Goal: Task Accomplishment & Management: Use online tool/utility

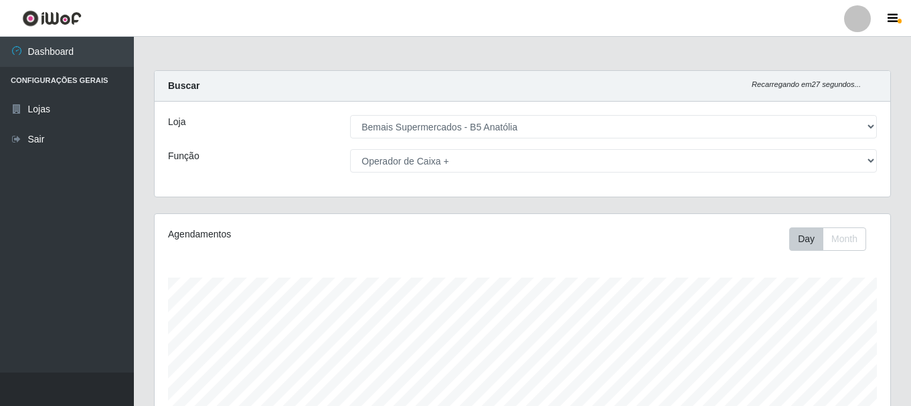
select select "405"
select select "72"
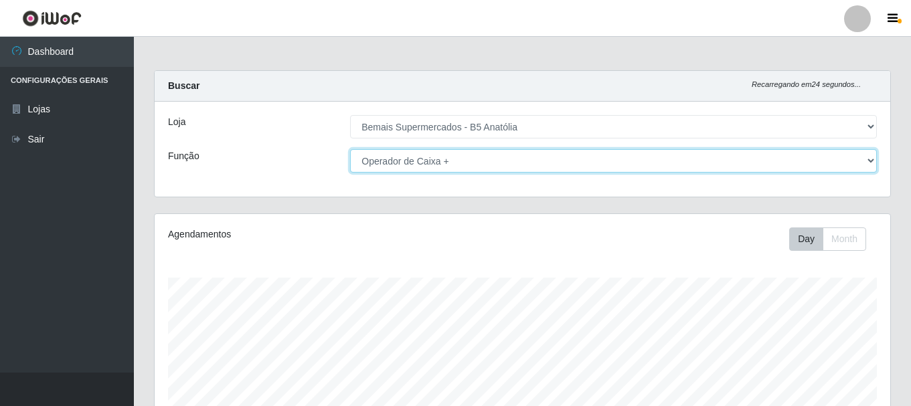
scroll to position [278, 736]
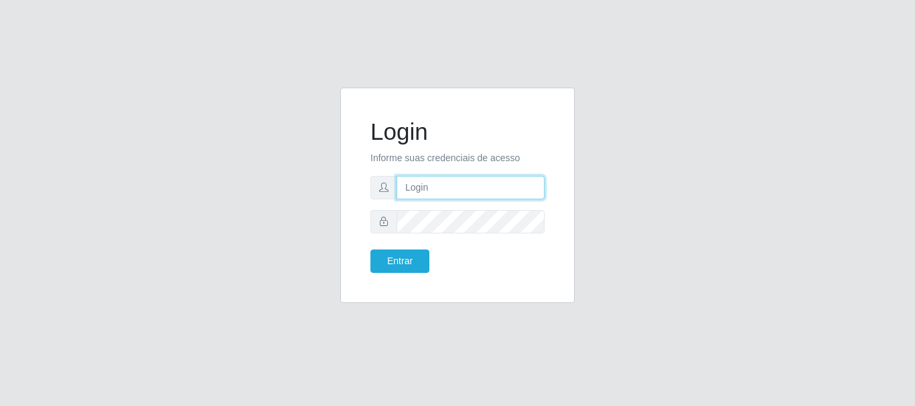
click at [415, 185] on input "text" at bounding box center [470, 187] width 148 height 23
type input "ritaiwof@B5"
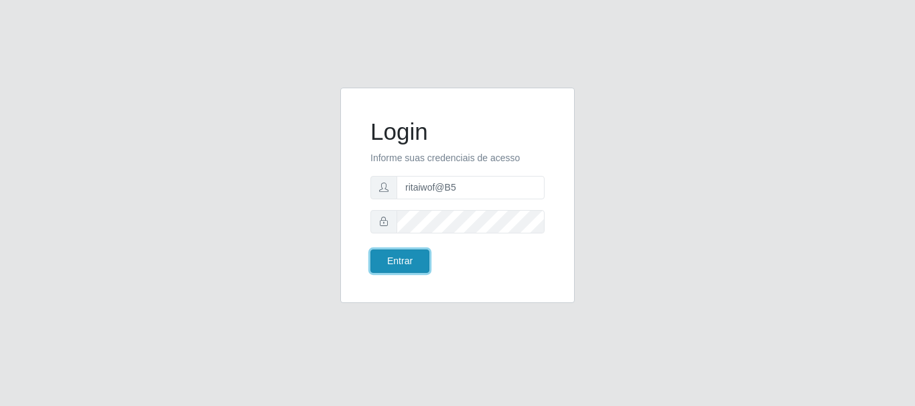
click at [406, 259] on button "Entrar" at bounding box center [399, 261] width 59 height 23
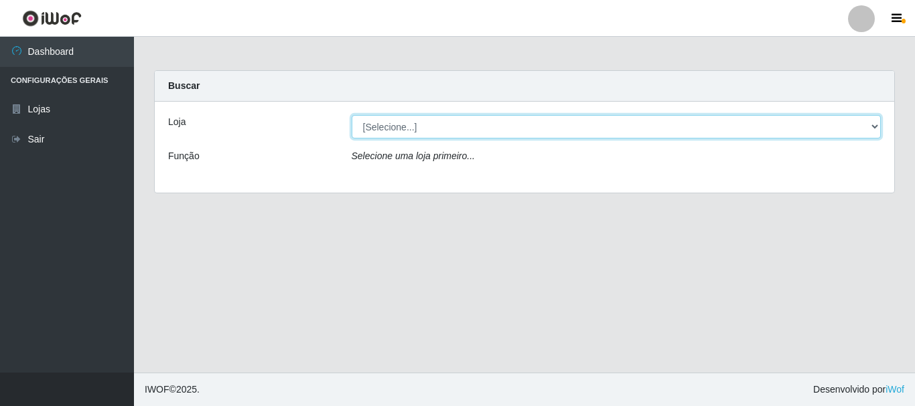
drag, startPoint x: 870, startPoint y: 127, endPoint x: 848, endPoint y: 138, distance: 24.6
click at [870, 127] on select "[Selecione...] Bemais Supermercados - B5 Anatólia" at bounding box center [616, 126] width 530 height 23
select select "405"
click at [351, 115] on select "[Selecione...] Bemais Supermercados - B5 Anatólia" at bounding box center [616, 126] width 530 height 23
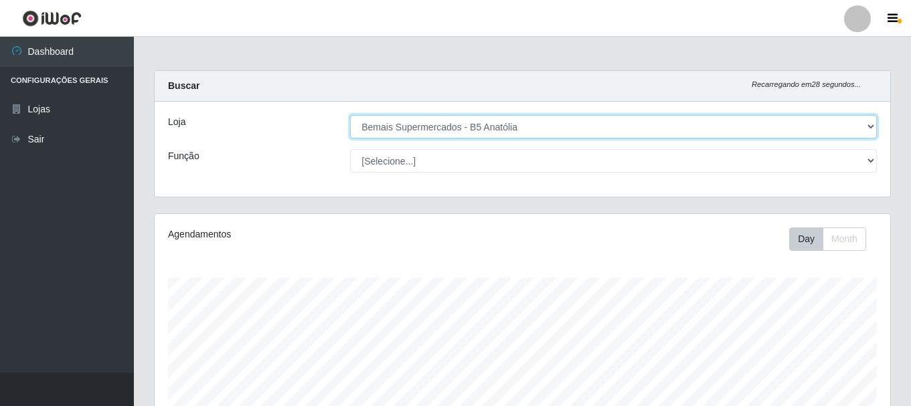
scroll to position [278, 736]
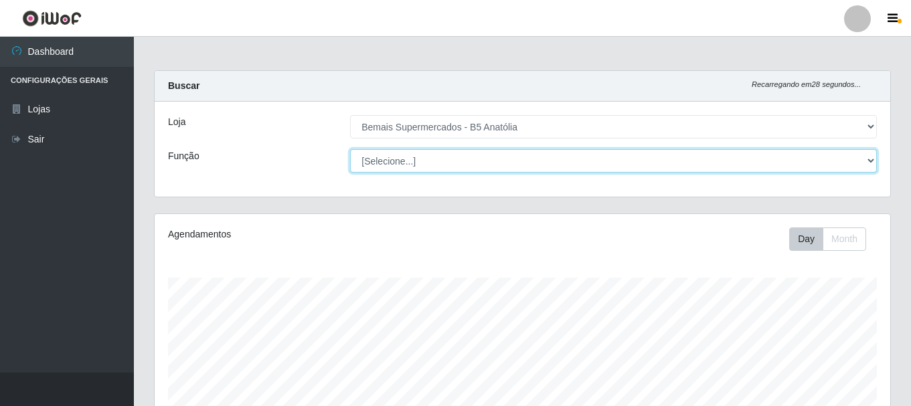
click at [868, 160] on select "[Selecione...] ASG ASG + ASG ++ Auxiliar de Estacionamento Auxiliar de Estacion…" at bounding box center [613, 160] width 527 height 23
click at [350, 149] on select "[Selecione...] ASG ASG + ASG ++ Auxiliar de Estacionamento Auxiliar de Estacion…" at bounding box center [613, 160] width 527 height 23
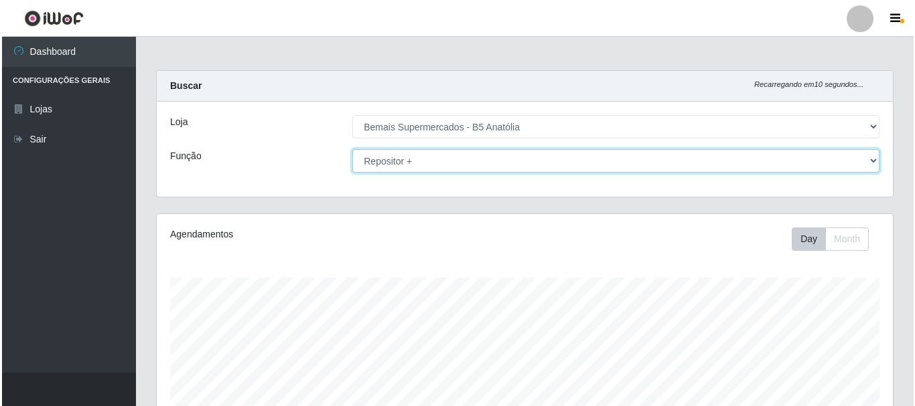
scroll to position [453, 0]
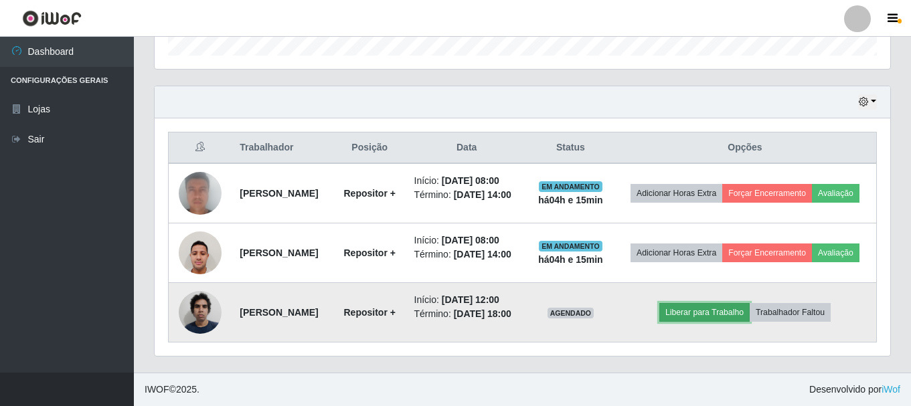
click at [689, 309] on button "Liberar para Trabalho" at bounding box center [704, 312] width 90 height 19
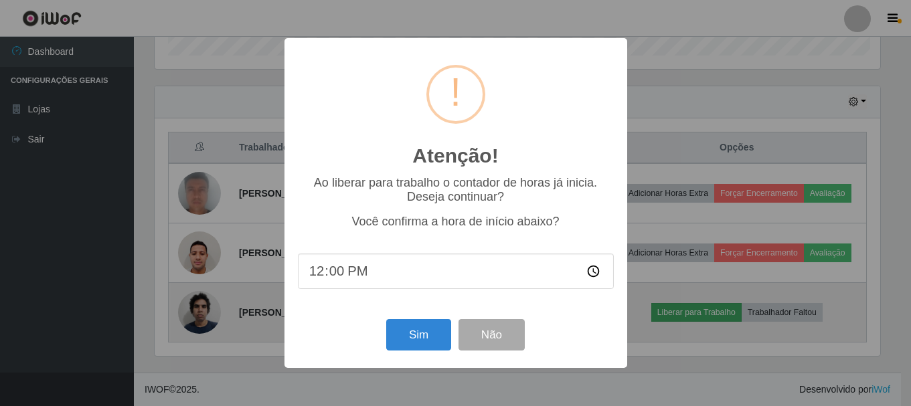
scroll to position [278, 729]
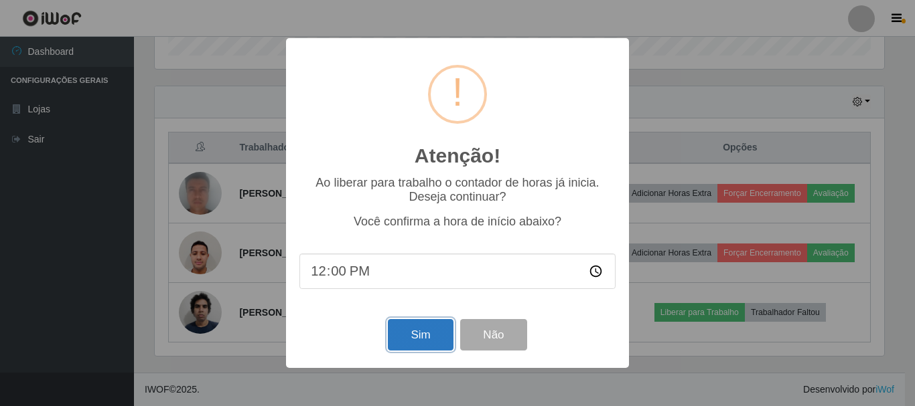
click at [431, 331] on button "Sim" at bounding box center [420, 334] width 65 height 31
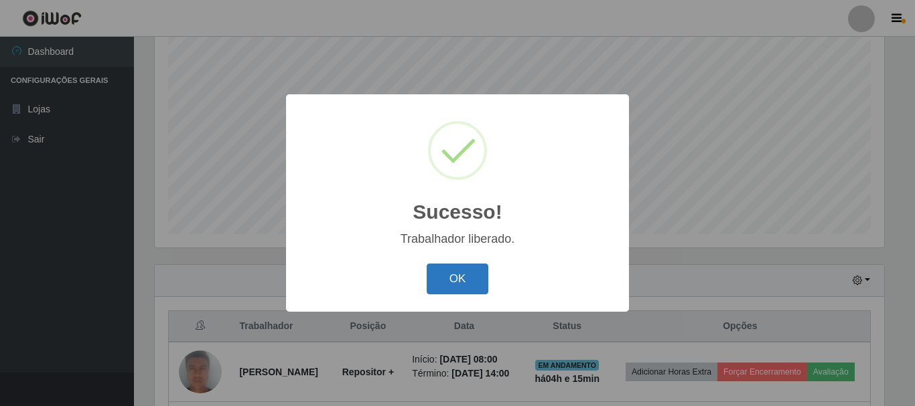
click at [466, 276] on button "OK" at bounding box center [457, 279] width 62 height 31
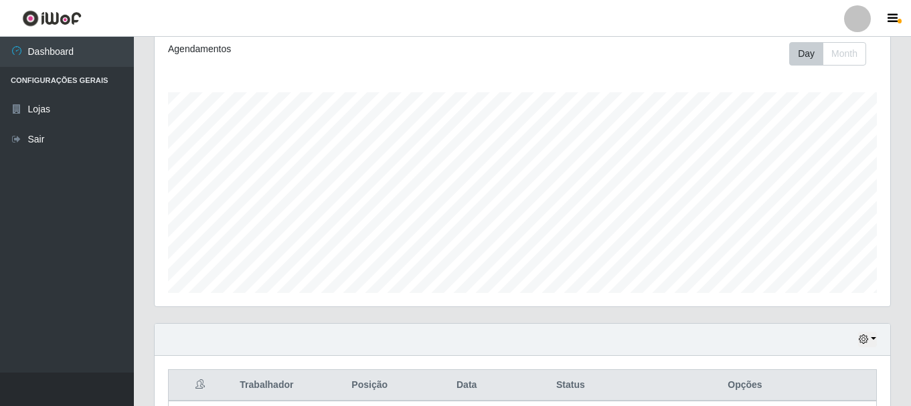
scroll to position [0, 0]
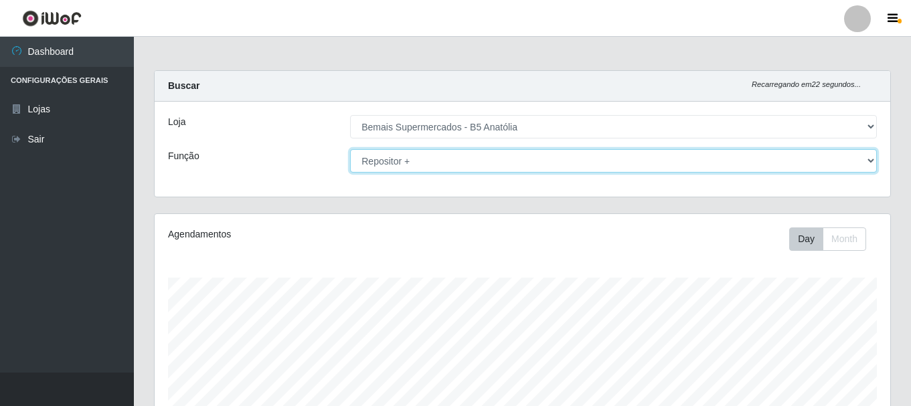
click at [386, 161] on select "[Selecione...] ASG ASG + ASG ++ Auxiliar de Estacionamento Auxiliar de Estacion…" at bounding box center [613, 160] width 527 height 23
click at [350, 149] on select "[Selecione...] ASG ASG + ASG ++ Auxiliar de Estacionamento Auxiliar de Estacion…" at bounding box center [613, 160] width 527 height 23
click at [451, 162] on select "[Selecione...] ASG ASG + ASG ++ Auxiliar de Estacionamento Auxiliar de Estacion…" at bounding box center [613, 160] width 527 height 23
click at [350, 149] on select "[Selecione...] ASG ASG + ASG ++ Auxiliar de Estacionamento Auxiliar de Estacion…" at bounding box center [613, 160] width 527 height 23
click at [539, 161] on select "[Selecione...] ASG ASG + ASG ++ Auxiliar de Estacionamento Auxiliar de Estacion…" at bounding box center [613, 160] width 527 height 23
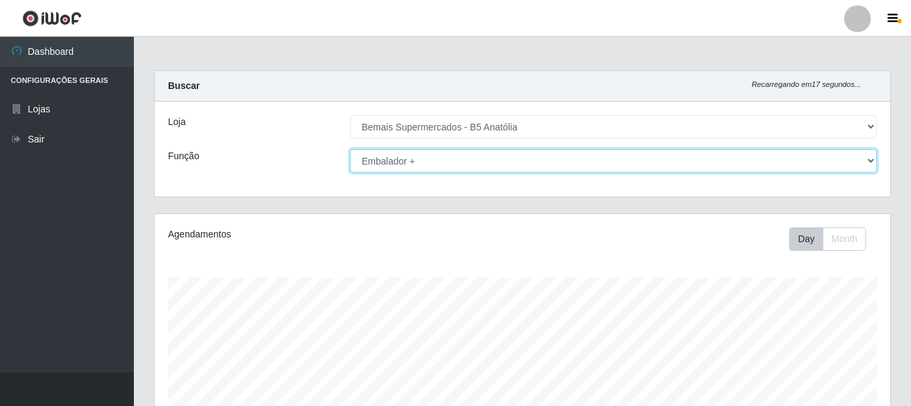
click at [542, 157] on select "[Selecione...] ASG ASG + ASG ++ Auxiliar de Estacionamento Auxiliar de Estacion…" at bounding box center [613, 160] width 527 height 23
click at [350, 149] on select "[Selecione...] ASG ASG + ASG ++ Auxiliar de Estacionamento Auxiliar de Estacion…" at bounding box center [613, 160] width 527 height 23
click at [525, 157] on select "[Selecione...] ASG ASG + ASG ++ Auxiliar de Estacionamento Auxiliar de Estacion…" at bounding box center [613, 160] width 527 height 23
click at [350, 149] on select "[Selecione...] ASG ASG + ASG ++ Auxiliar de Estacionamento Auxiliar de Estacion…" at bounding box center [613, 160] width 527 height 23
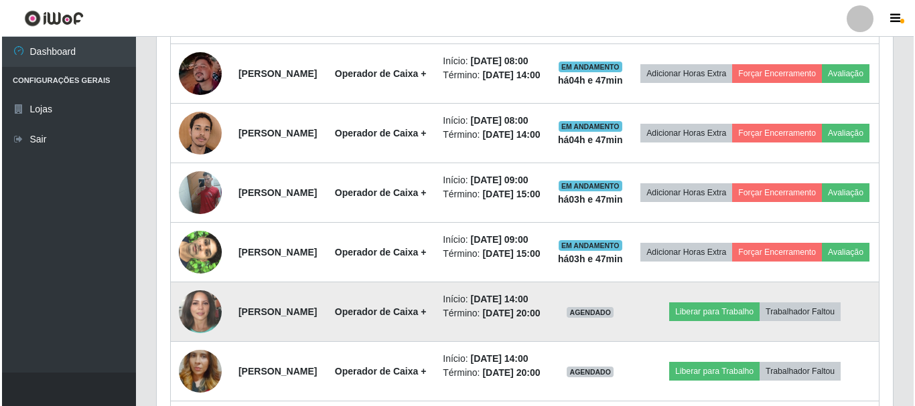
scroll to position [402, 0]
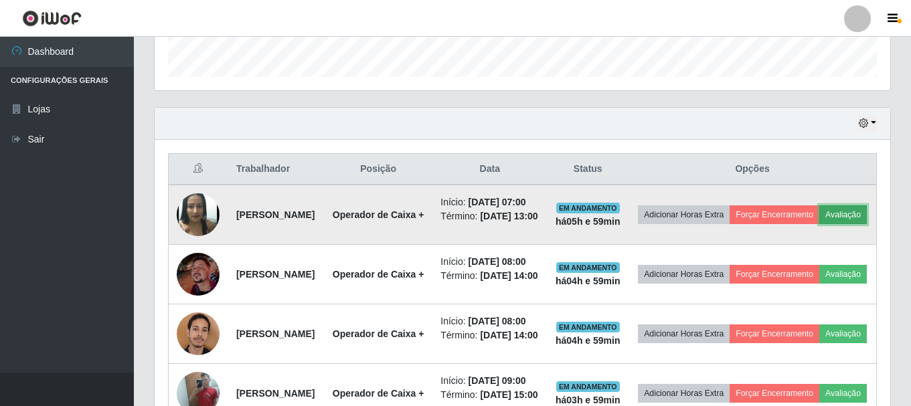
click at [819, 224] on button "Avaliação" at bounding box center [843, 215] width 48 height 19
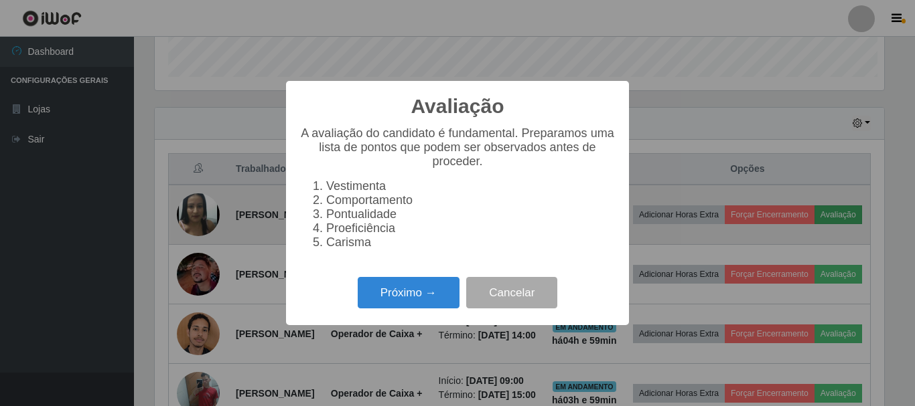
scroll to position [278, 729]
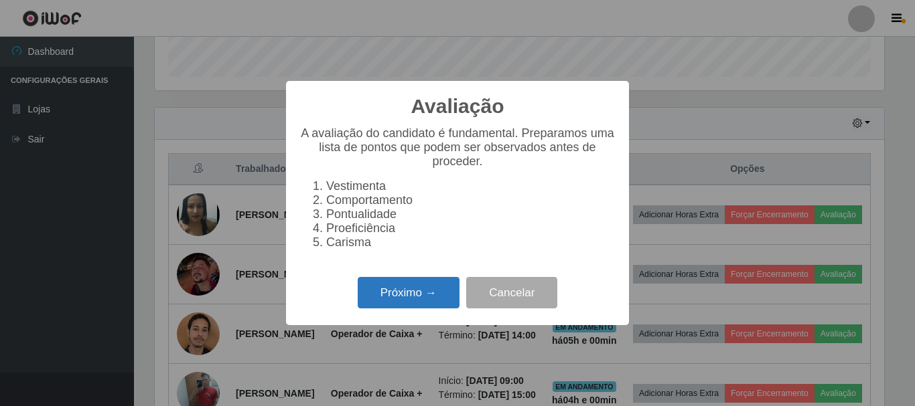
click at [434, 293] on button "Próximo →" at bounding box center [409, 292] width 102 height 31
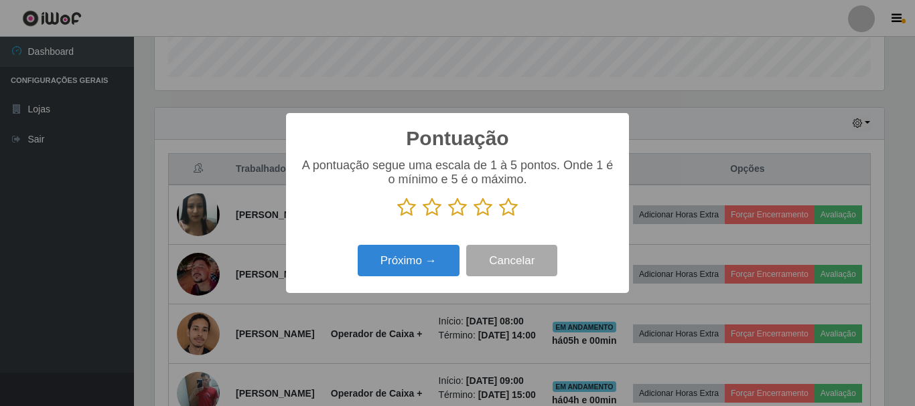
scroll to position [669221, 668770]
click at [511, 206] on icon at bounding box center [508, 208] width 19 height 20
click at [499, 218] on input "radio" at bounding box center [499, 218] width 0 height 0
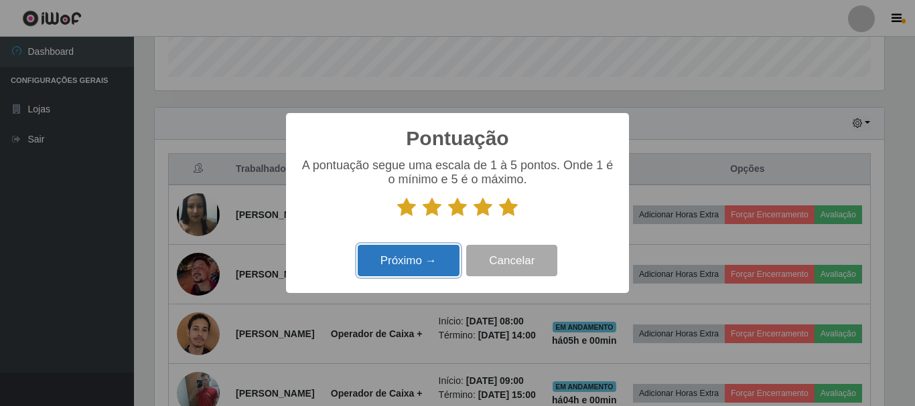
click at [448, 265] on button "Próximo →" at bounding box center [409, 260] width 102 height 31
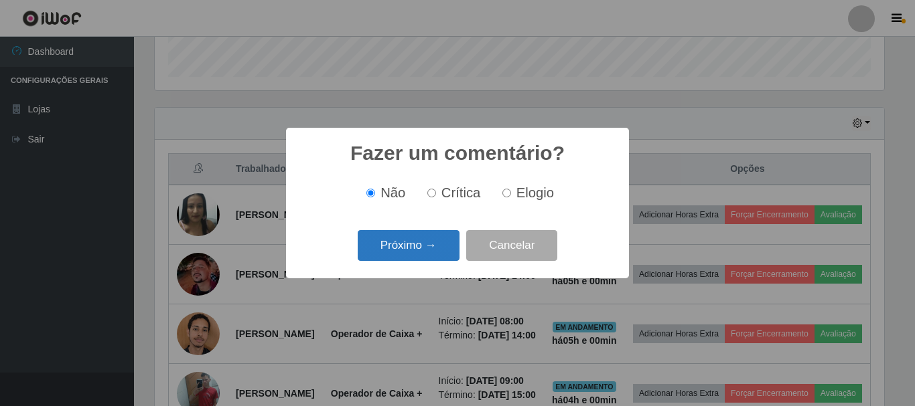
click at [444, 249] on button "Próximo →" at bounding box center [409, 245] width 102 height 31
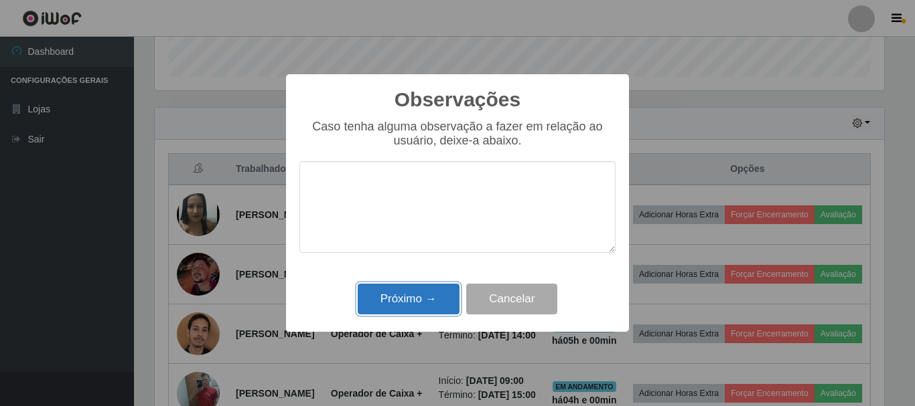
click at [441, 300] on button "Próximo →" at bounding box center [409, 299] width 102 height 31
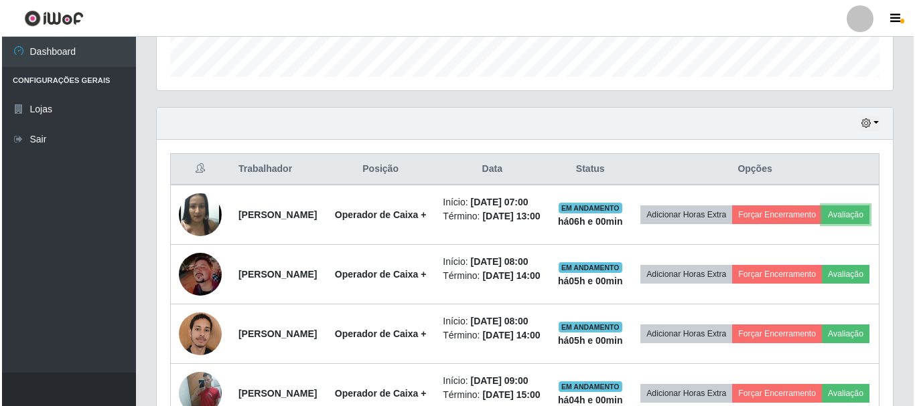
scroll to position [278, 736]
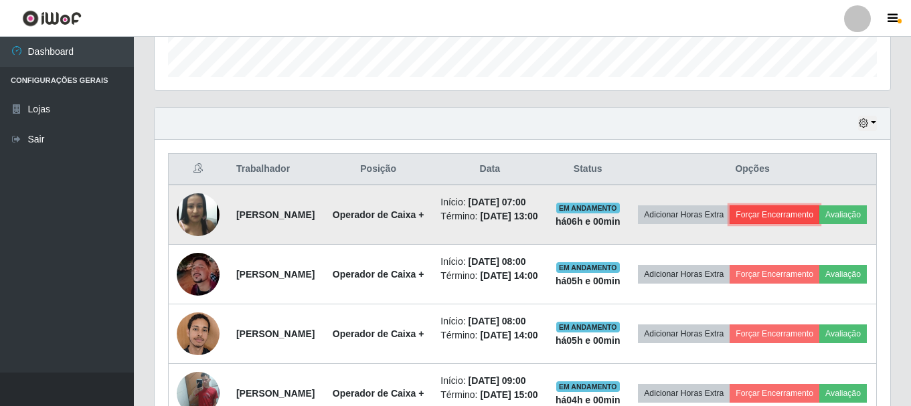
click at [816, 216] on button "Forçar Encerramento" at bounding box center [775, 215] width 90 height 19
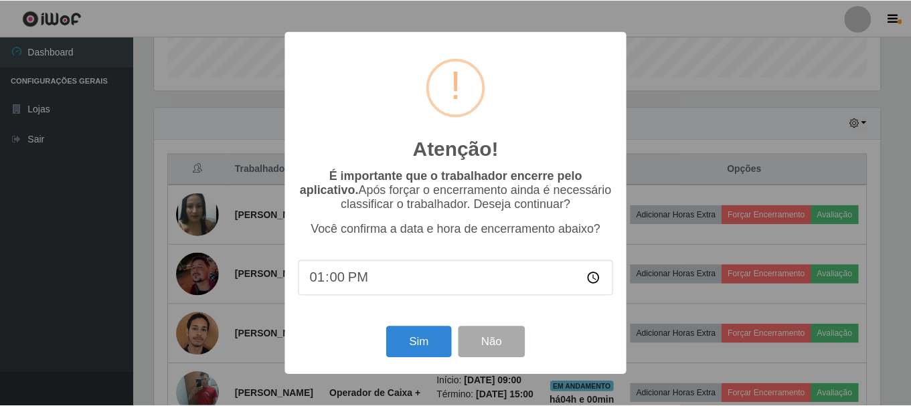
scroll to position [278, 729]
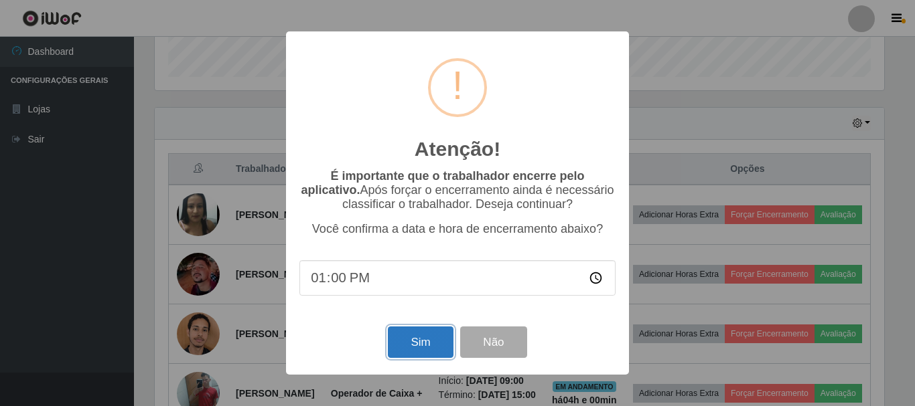
click at [432, 337] on button "Sim" at bounding box center [420, 342] width 65 height 31
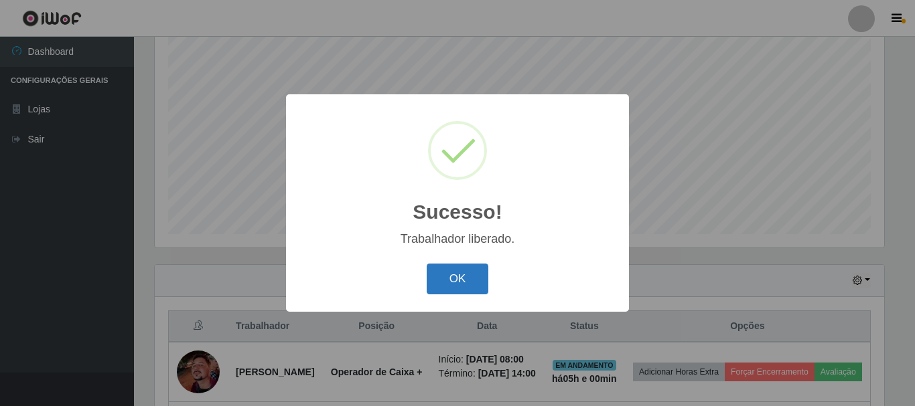
click at [465, 281] on button "OK" at bounding box center [457, 279] width 62 height 31
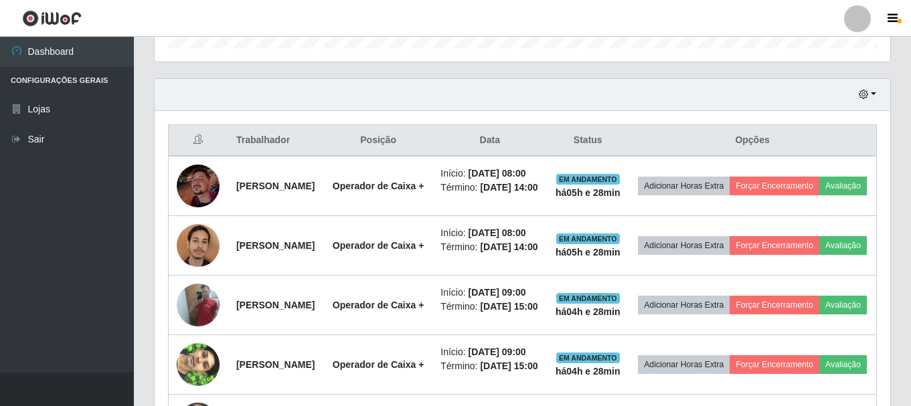
scroll to position [445, 0]
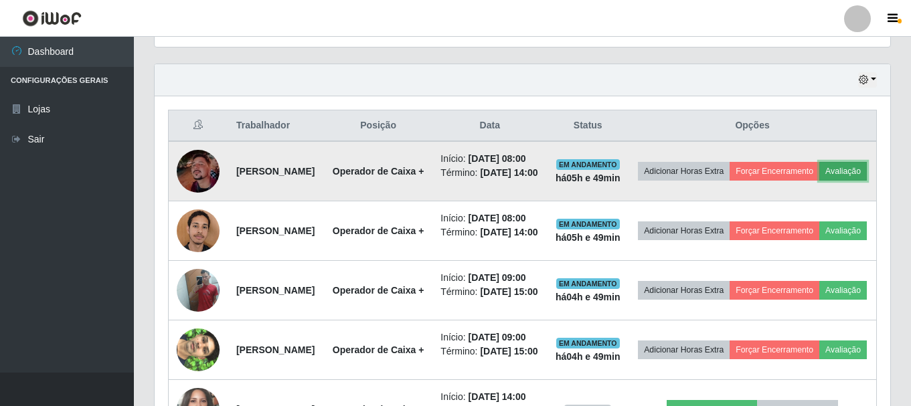
click at [819, 181] on button "Avaliação" at bounding box center [843, 171] width 48 height 19
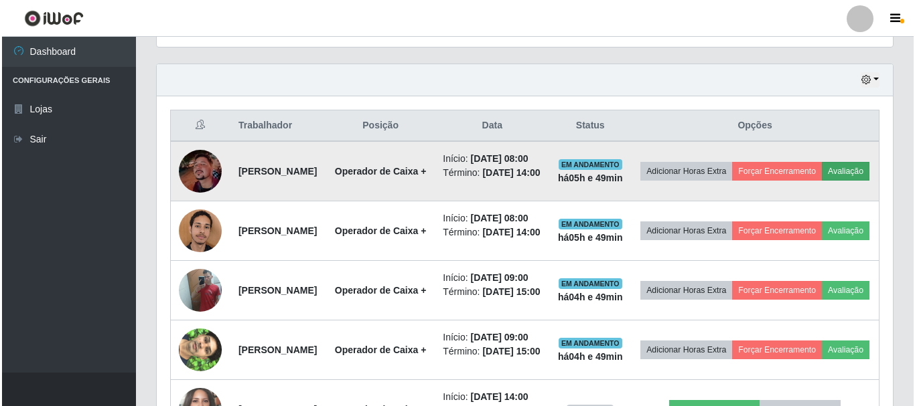
scroll to position [278, 729]
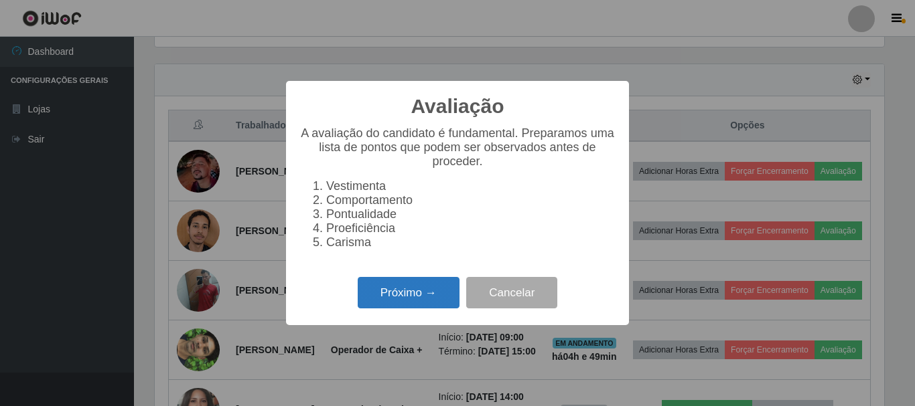
click at [416, 307] on button "Próximo →" at bounding box center [409, 292] width 102 height 31
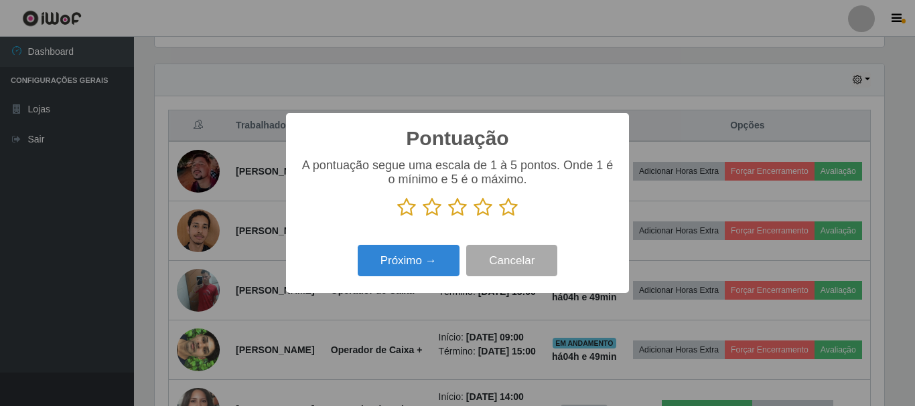
scroll to position [669221, 668770]
click at [518, 208] on p at bounding box center [457, 208] width 316 height 20
click at [511, 208] on icon at bounding box center [508, 208] width 19 height 20
click at [499, 218] on input "radio" at bounding box center [499, 218] width 0 height 0
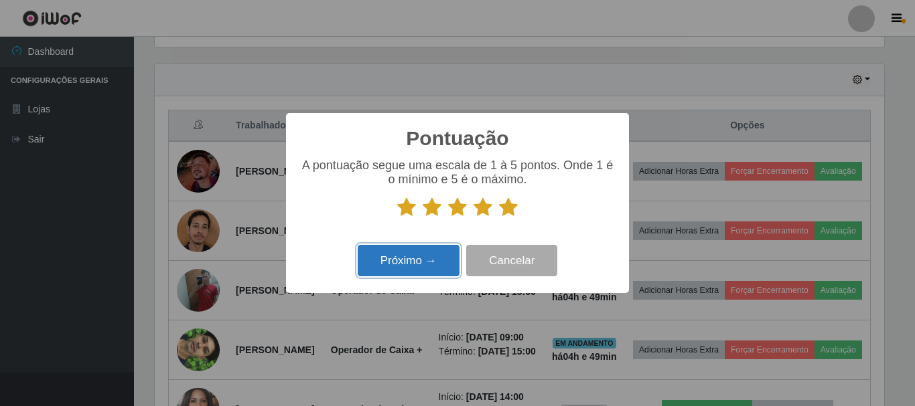
click at [422, 265] on button "Próximo →" at bounding box center [409, 260] width 102 height 31
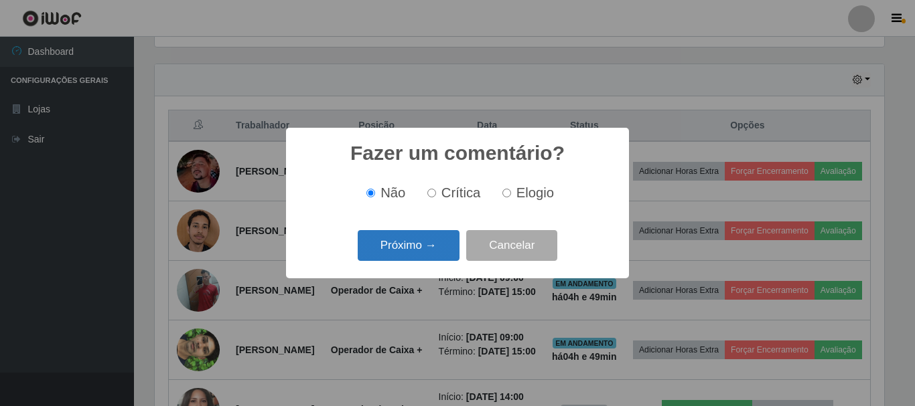
click at [428, 252] on button "Próximo →" at bounding box center [409, 245] width 102 height 31
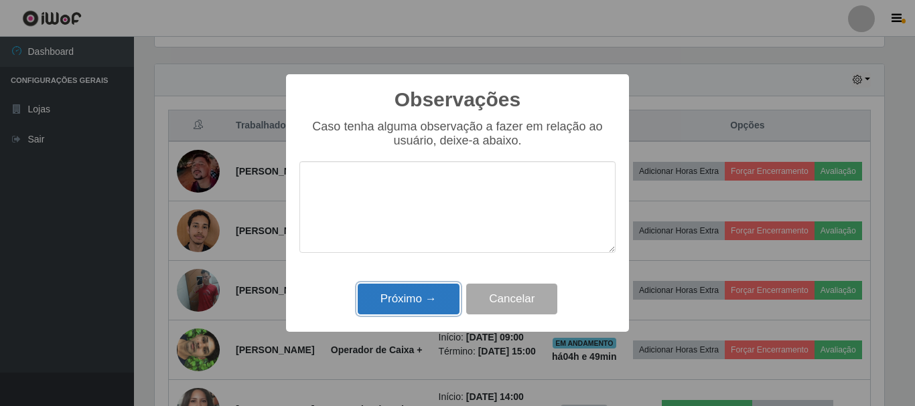
click at [427, 299] on button "Próximo →" at bounding box center [409, 299] width 102 height 31
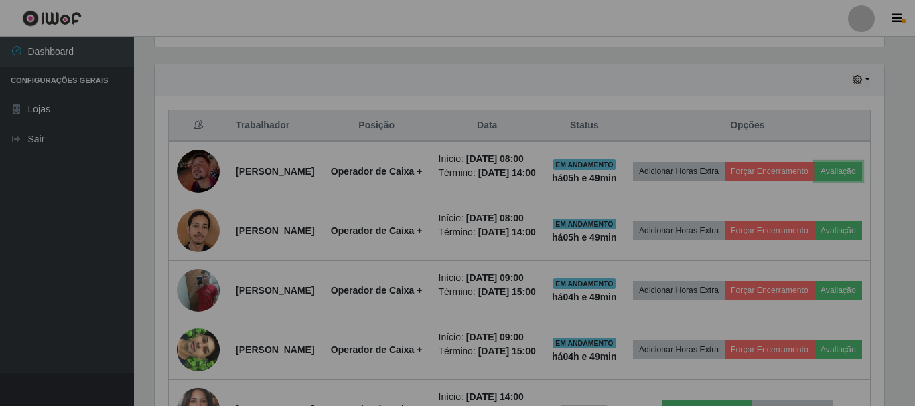
scroll to position [278, 736]
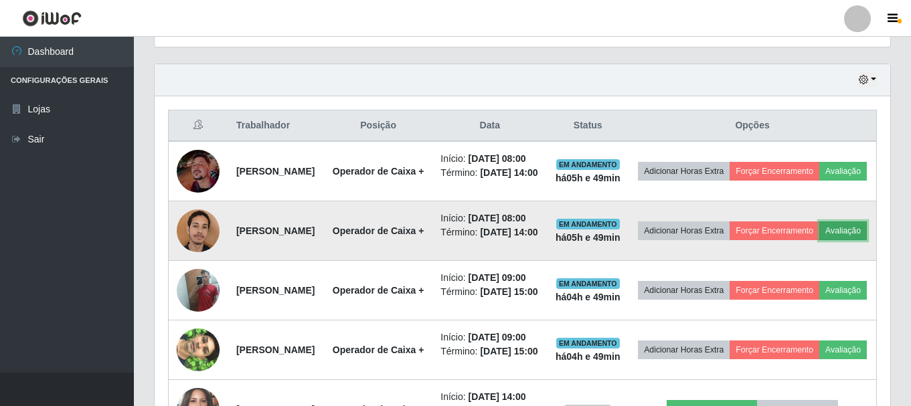
click at [819, 240] on button "Avaliação" at bounding box center [843, 231] width 48 height 19
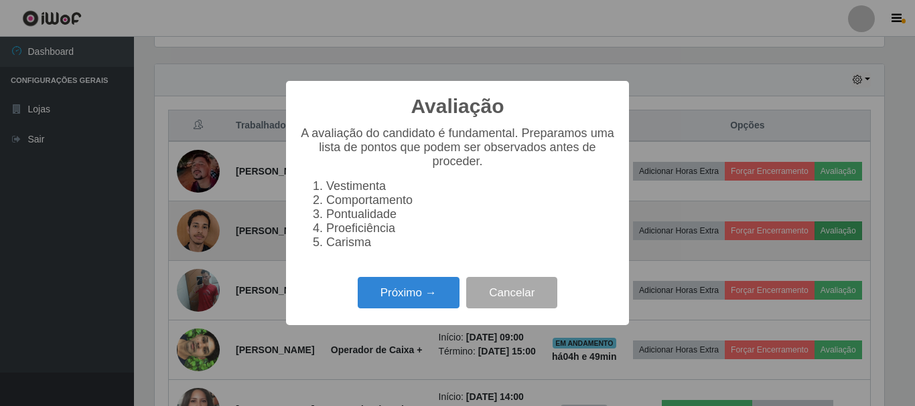
scroll to position [278, 729]
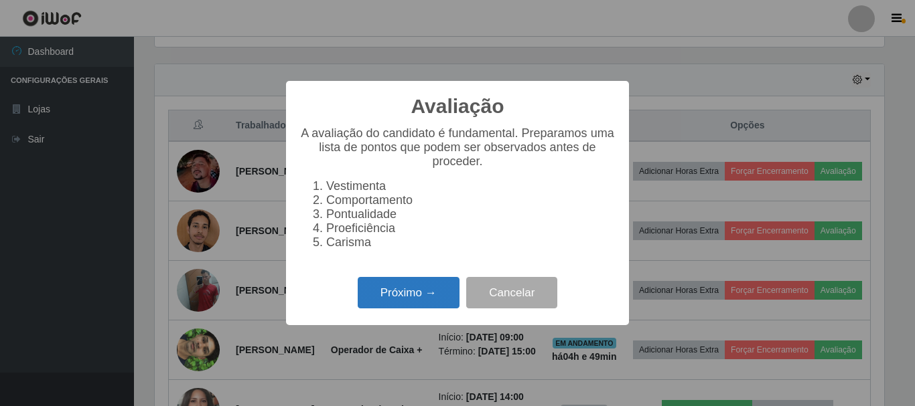
click at [411, 297] on button "Próximo →" at bounding box center [409, 292] width 102 height 31
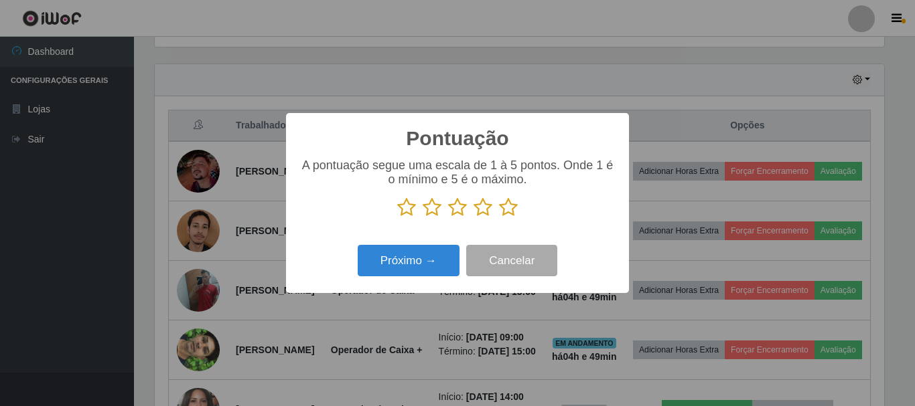
scroll to position [669221, 668770]
click at [506, 207] on icon at bounding box center [508, 208] width 19 height 20
click at [499, 218] on input "radio" at bounding box center [499, 218] width 0 height 0
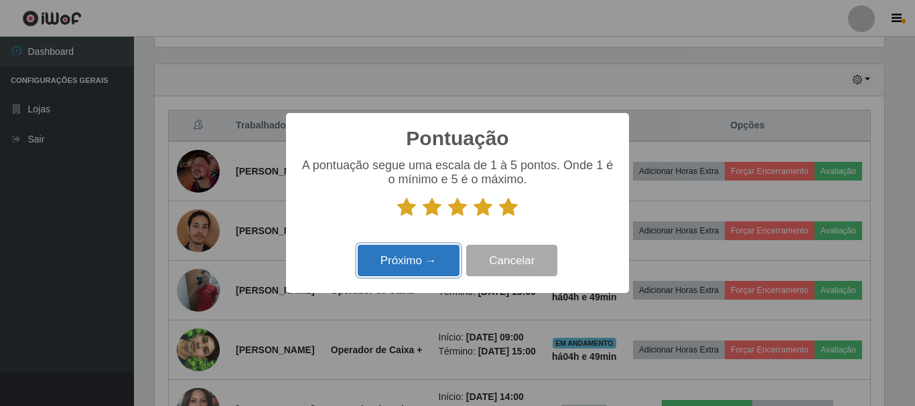
click at [418, 268] on button "Próximo →" at bounding box center [409, 260] width 102 height 31
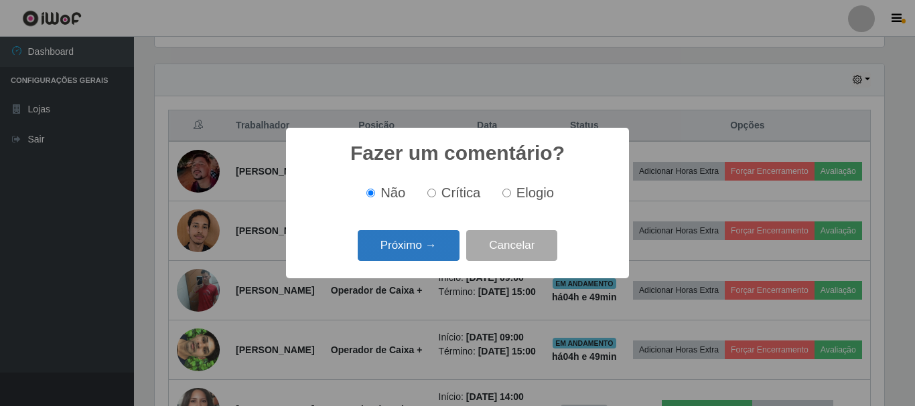
click at [431, 251] on button "Próximo →" at bounding box center [409, 245] width 102 height 31
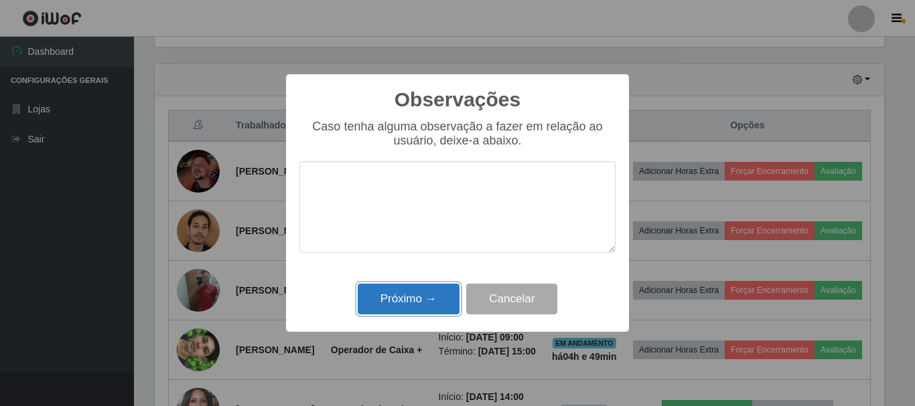
click at [435, 307] on button "Próximo →" at bounding box center [409, 299] width 102 height 31
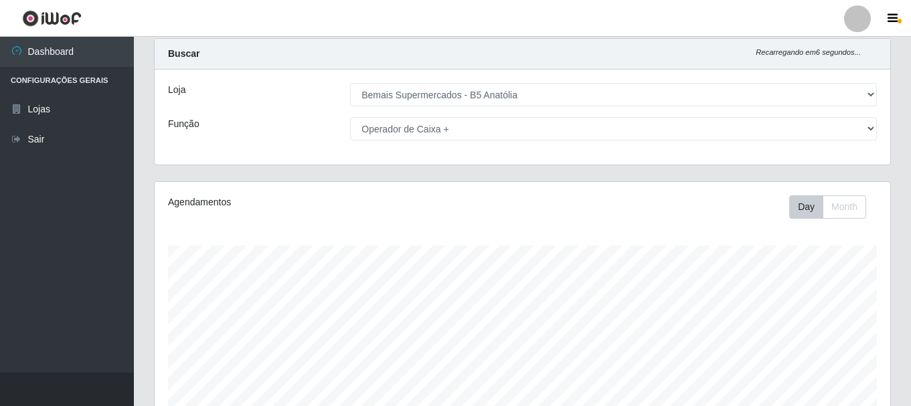
scroll to position [0, 0]
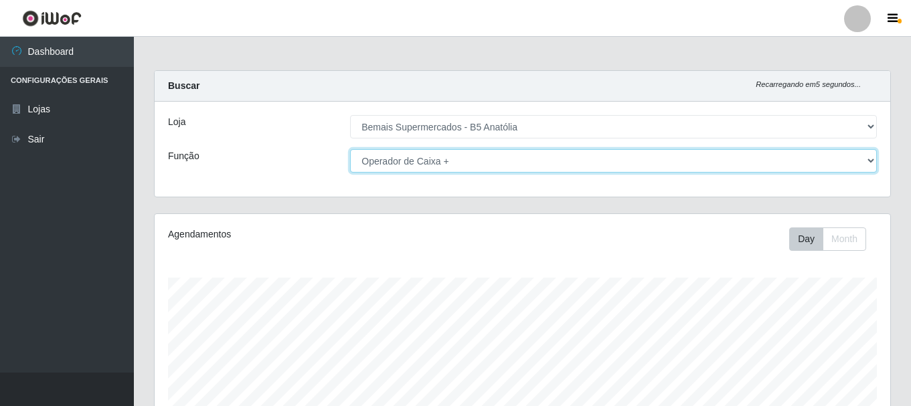
click at [547, 163] on select "[Selecione...] ASG ASG + ASG ++ Auxiliar de Estacionamento Auxiliar de Estacion…" at bounding box center [613, 160] width 527 height 23
click at [350, 149] on select "[Selecione...] ASG ASG + ASG ++ Auxiliar de Estacionamento Auxiliar de Estacion…" at bounding box center [613, 160] width 527 height 23
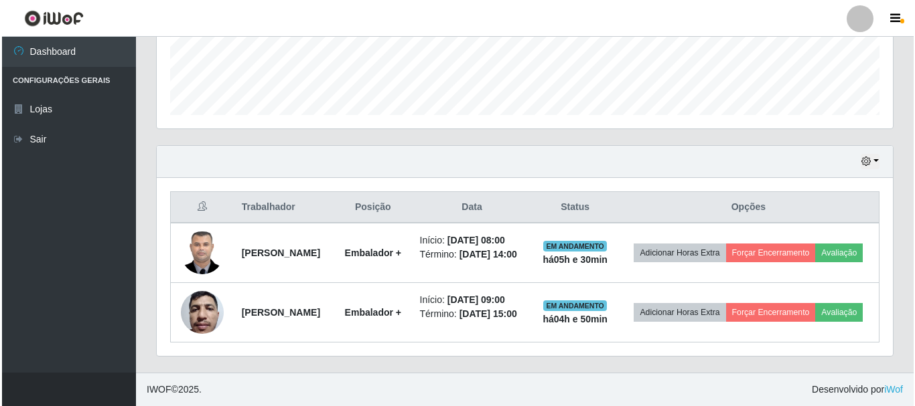
scroll to position [384, 0]
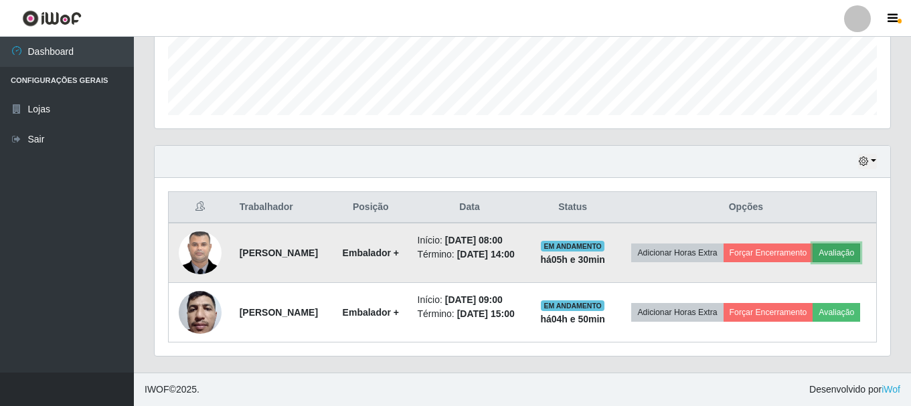
click at [813, 248] on button "Avaliação" at bounding box center [837, 253] width 48 height 19
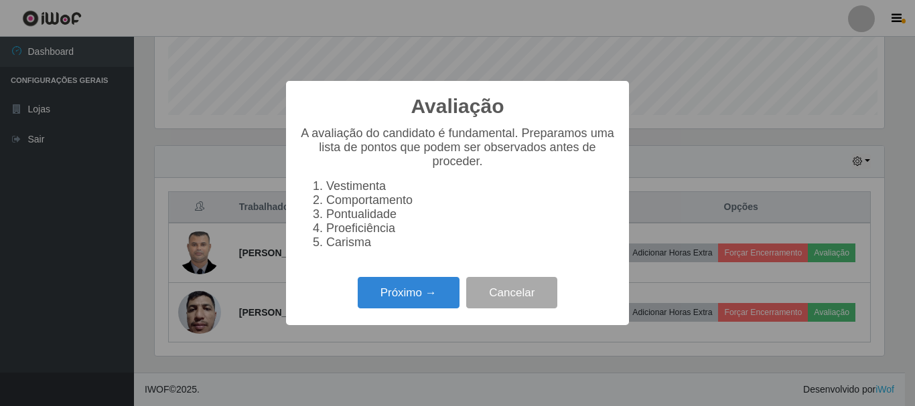
scroll to position [278, 729]
click at [436, 302] on button "Próximo →" at bounding box center [409, 292] width 102 height 31
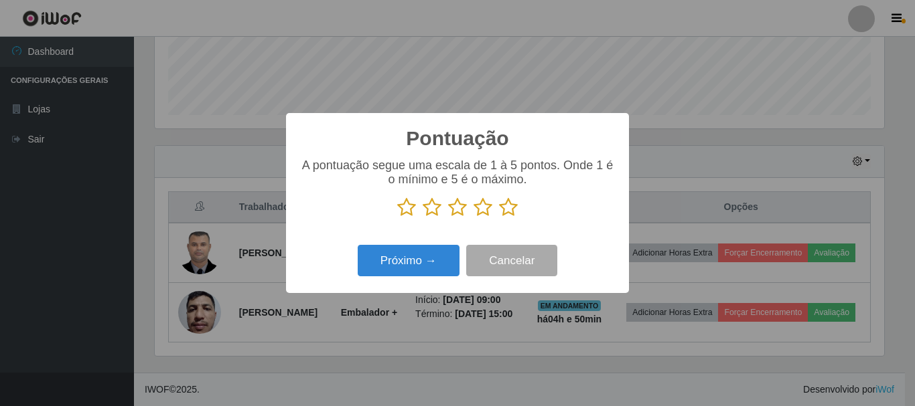
click at [502, 210] on icon at bounding box center [508, 208] width 19 height 20
click at [499, 218] on input "radio" at bounding box center [499, 218] width 0 height 0
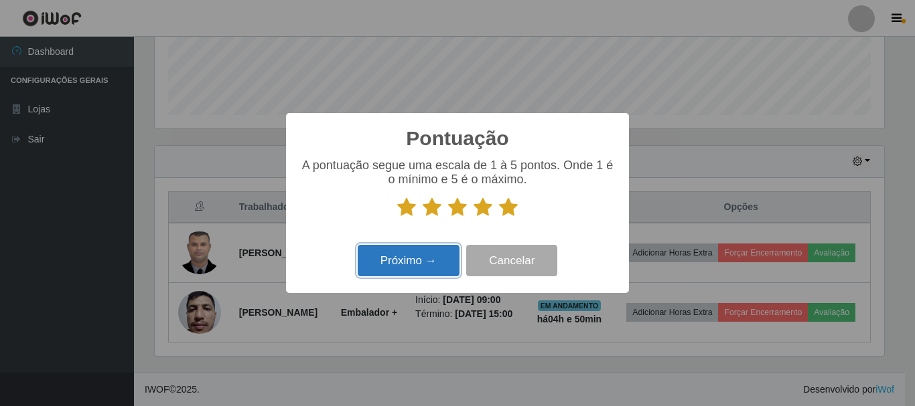
click at [407, 269] on button "Próximo →" at bounding box center [409, 260] width 102 height 31
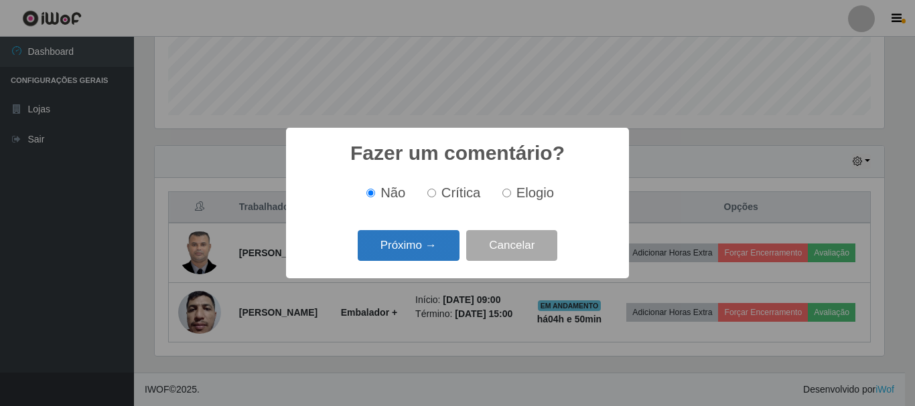
click at [418, 244] on button "Próximo →" at bounding box center [409, 245] width 102 height 31
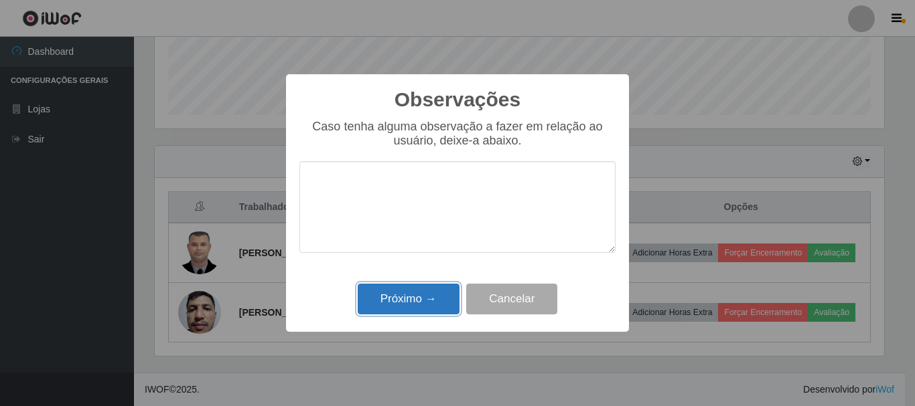
click at [420, 296] on button "Próximo →" at bounding box center [409, 299] width 102 height 31
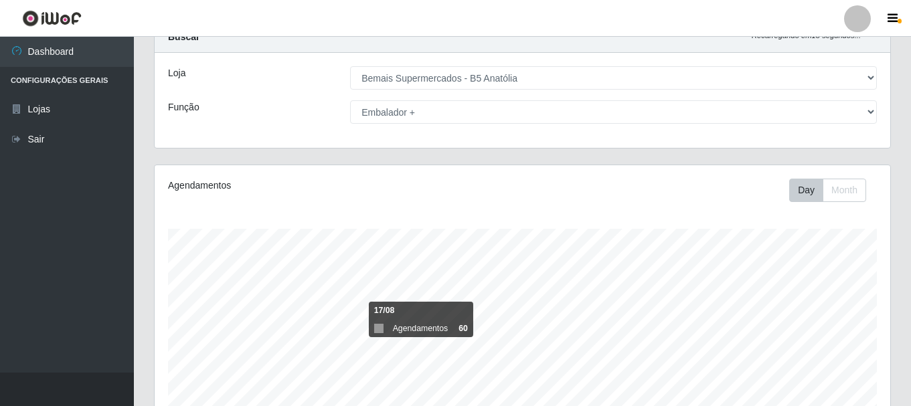
scroll to position [0, 0]
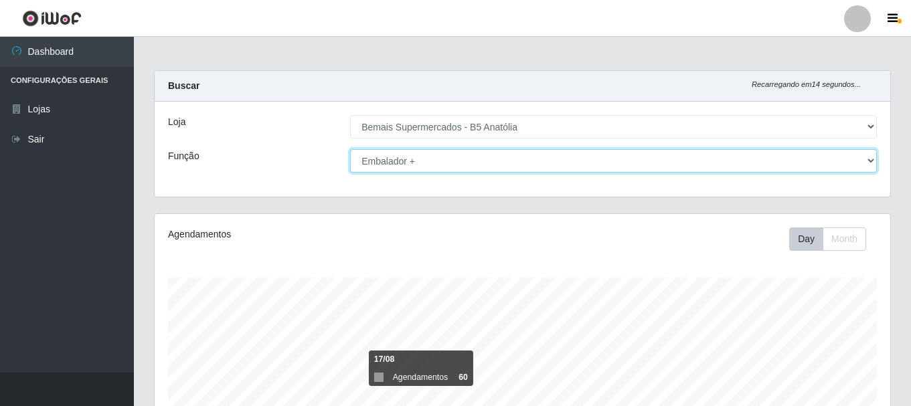
click at [447, 164] on select "[Selecione...] ASG ASG + ASG ++ Auxiliar de Estacionamento Auxiliar de Estacion…" at bounding box center [613, 160] width 527 height 23
click at [350, 149] on select "[Selecione...] ASG ASG + ASG ++ Auxiliar de Estacionamento Auxiliar de Estacion…" at bounding box center [613, 160] width 527 height 23
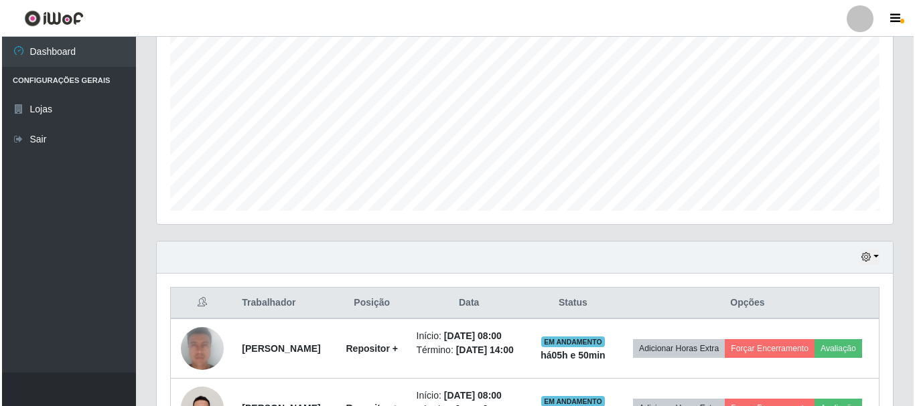
scroll to position [335, 0]
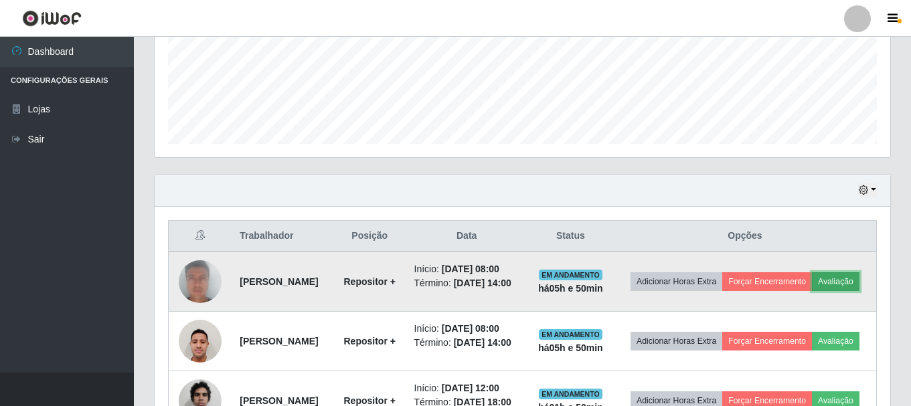
click at [812, 291] on button "Avaliação" at bounding box center [836, 281] width 48 height 19
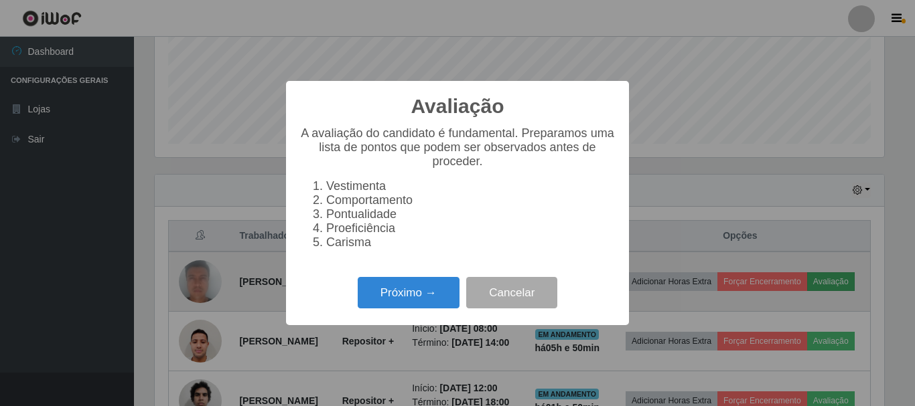
scroll to position [278, 729]
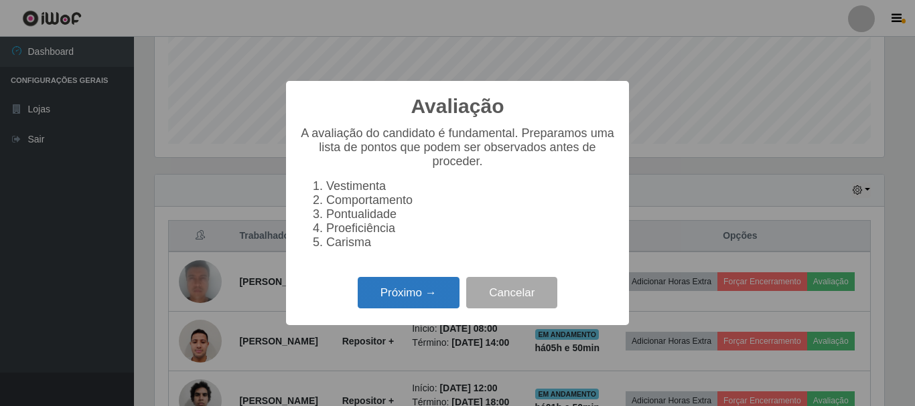
click at [427, 299] on button "Próximo →" at bounding box center [409, 292] width 102 height 31
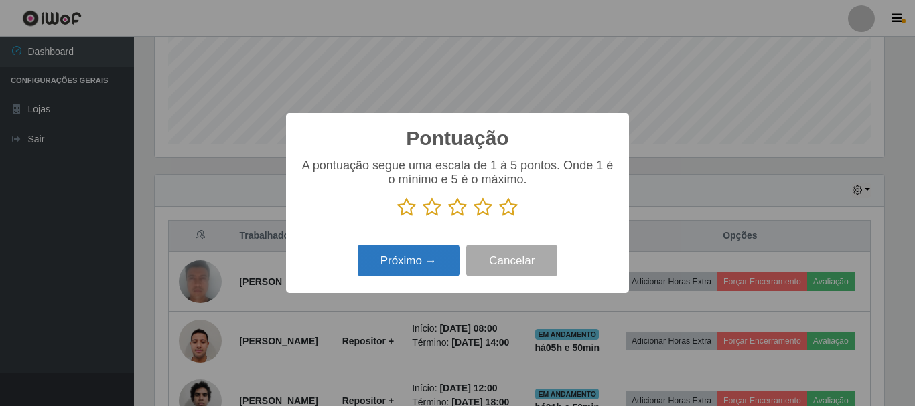
scroll to position [669221, 668770]
click at [507, 210] on icon at bounding box center [508, 208] width 19 height 20
click at [499, 218] on input "radio" at bounding box center [499, 218] width 0 height 0
click at [416, 265] on button "Próximo →" at bounding box center [409, 260] width 102 height 31
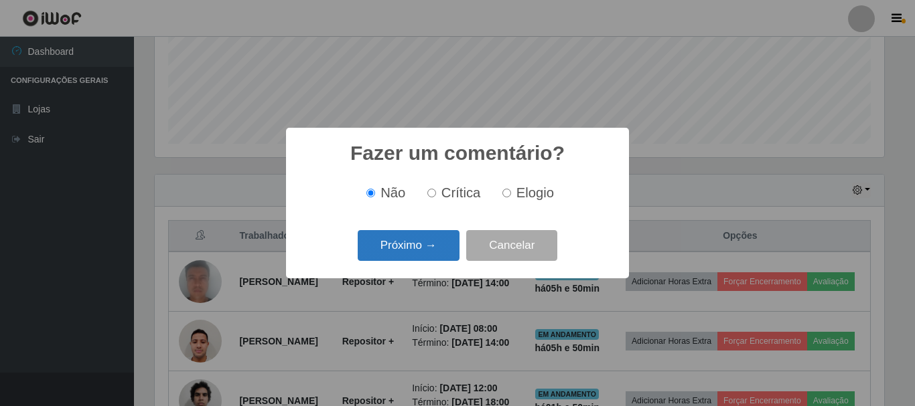
click at [426, 247] on button "Próximo →" at bounding box center [409, 245] width 102 height 31
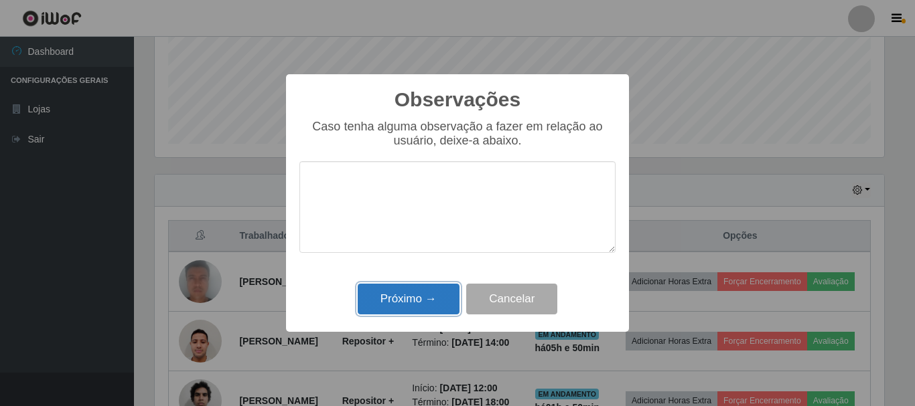
click at [426, 298] on button "Próximo →" at bounding box center [409, 299] width 102 height 31
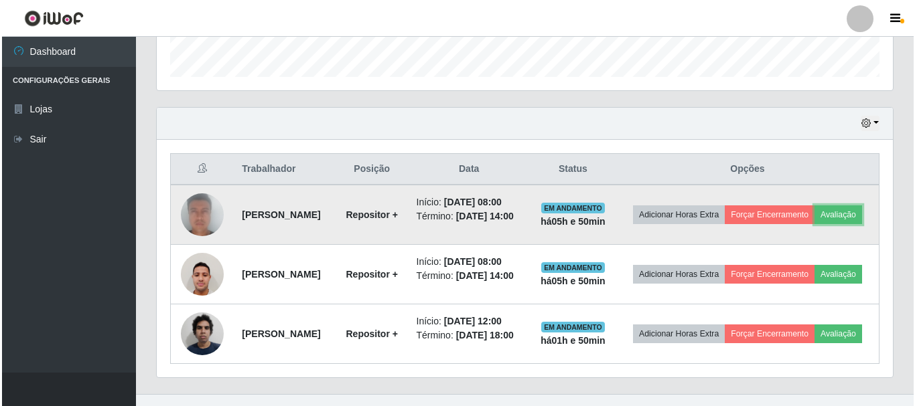
scroll to position [453, 0]
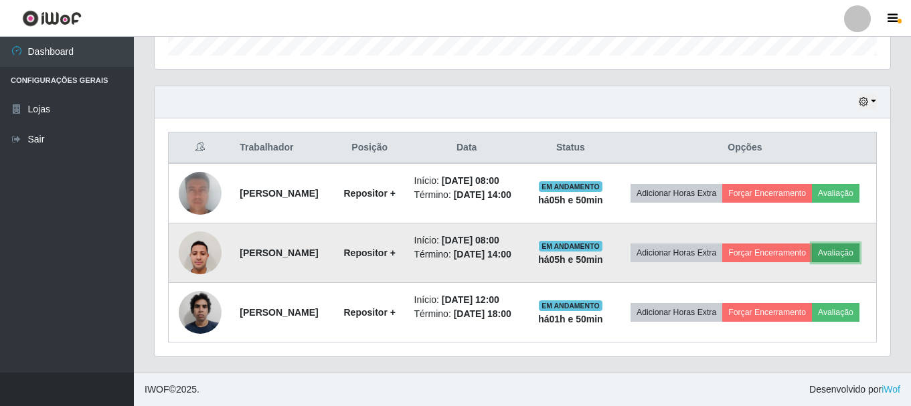
click at [812, 248] on button "Avaliação" at bounding box center [836, 253] width 48 height 19
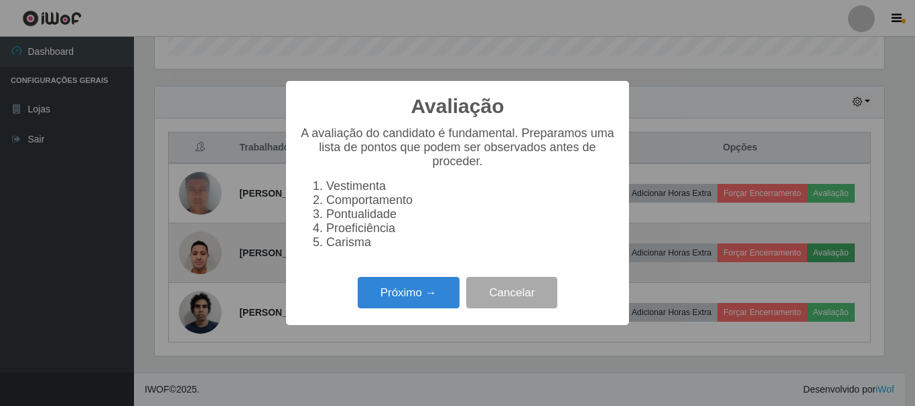
scroll to position [278, 729]
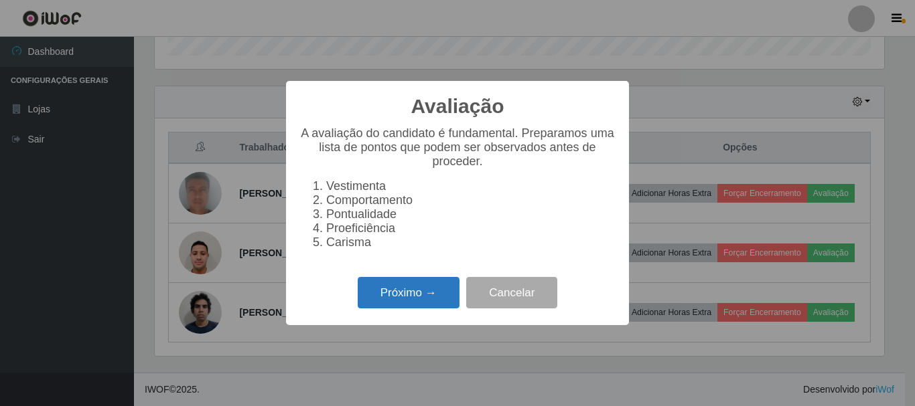
click at [449, 297] on button "Próximo →" at bounding box center [409, 292] width 102 height 31
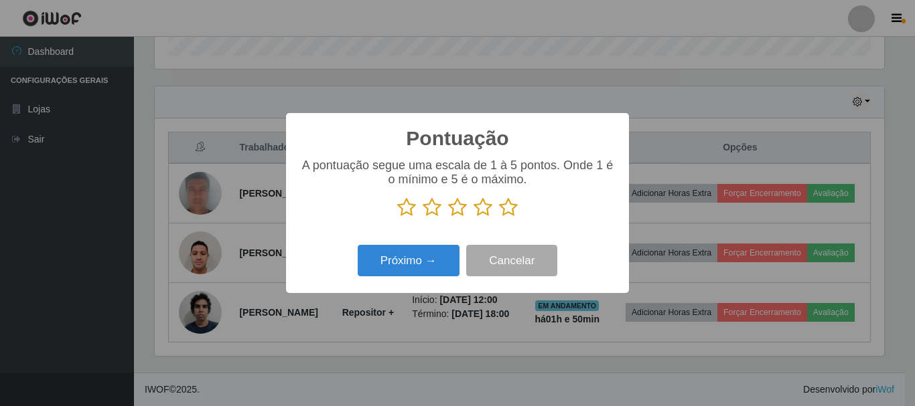
scroll to position [669221, 668770]
click at [509, 210] on icon at bounding box center [508, 208] width 19 height 20
click at [499, 218] on input "radio" at bounding box center [499, 218] width 0 height 0
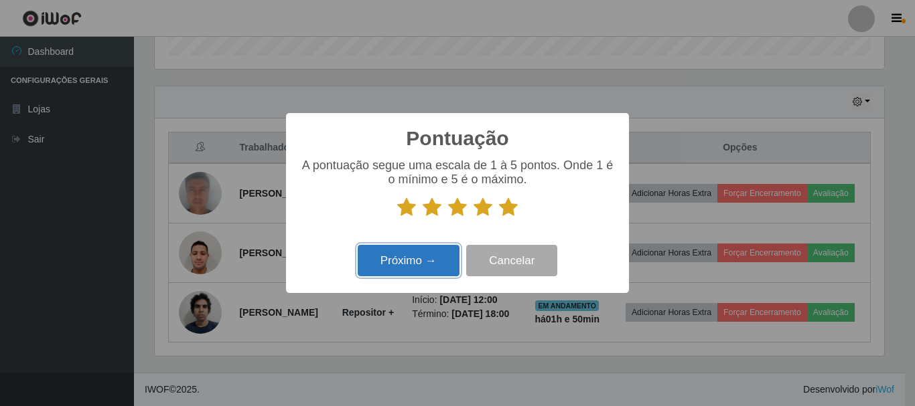
click at [439, 262] on button "Próximo →" at bounding box center [409, 260] width 102 height 31
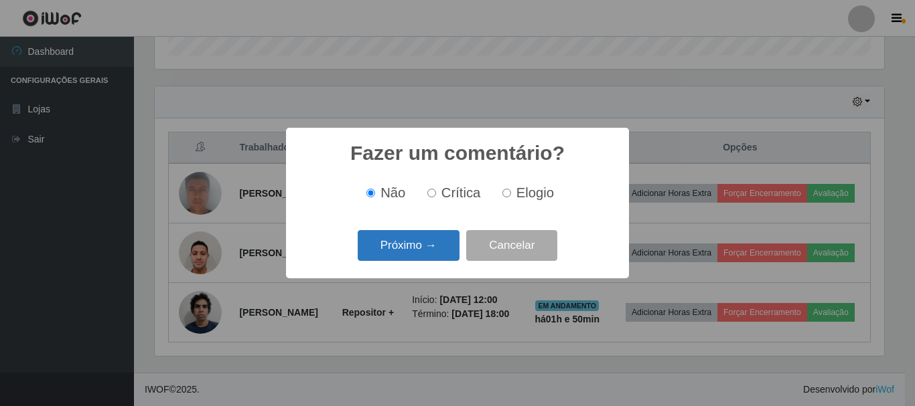
click at [443, 241] on button "Próximo →" at bounding box center [409, 245] width 102 height 31
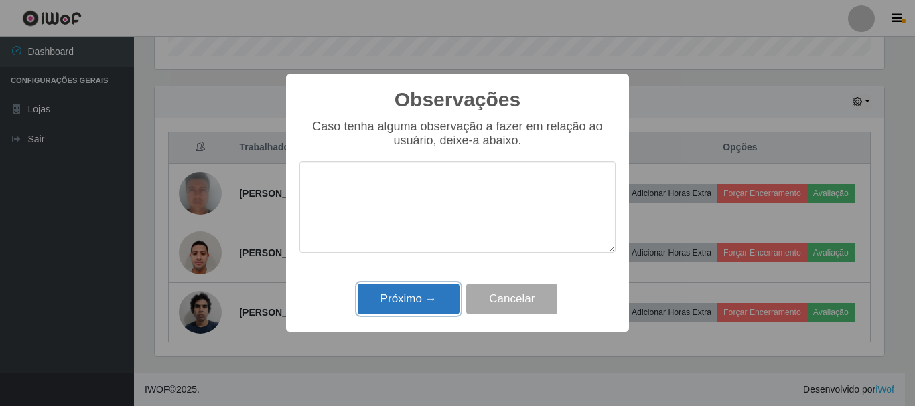
click at [430, 302] on button "Próximo →" at bounding box center [409, 299] width 102 height 31
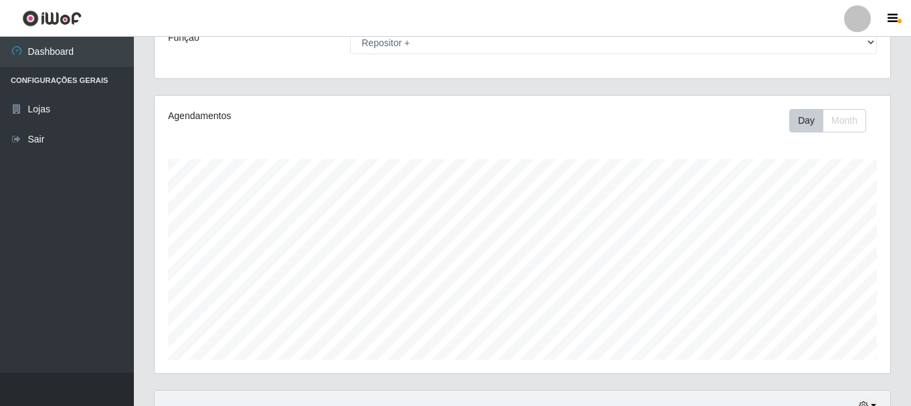
scroll to position [0, 0]
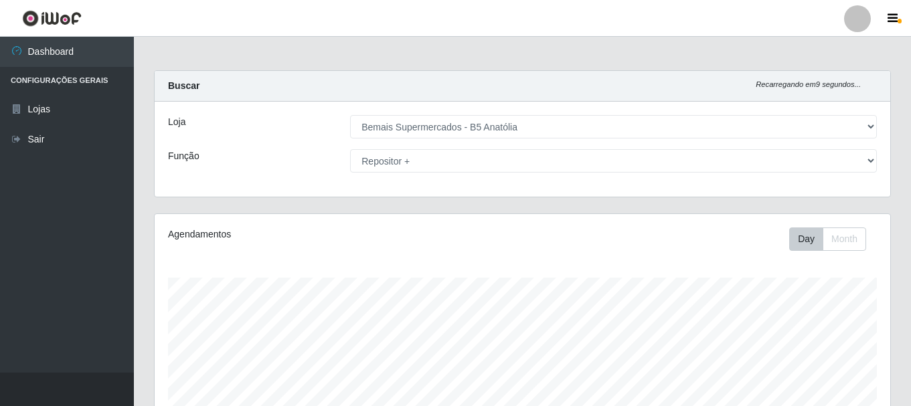
click at [445, 149] on div "Loja [Selecione...] Bemais Supermercados - B5 Anatólia Função [Selecione...] AS…" at bounding box center [523, 149] width 736 height 95
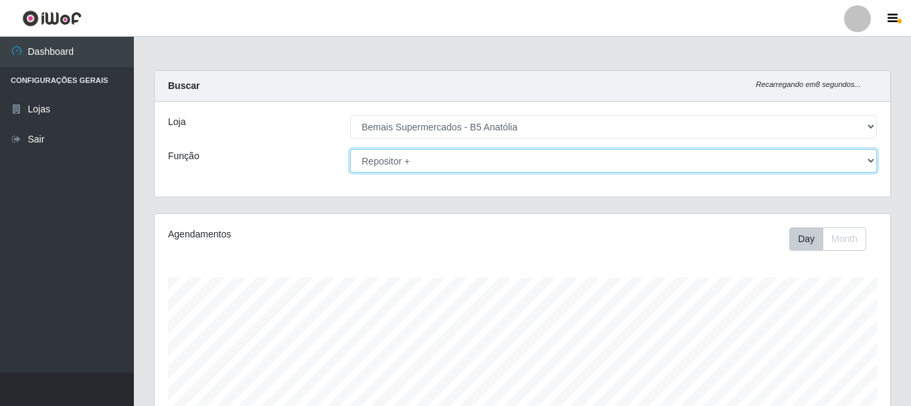
click at [447, 163] on select "[Selecione...] ASG ASG + ASG ++ Auxiliar de Estacionamento Auxiliar de Estacion…" at bounding box center [613, 160] width 527 height 23
click at [491, 155] on select "[Selecione...] ASG ASG + ASG ++ Auxiliar de Estacionamento Auxiliar de Estacion…" at bounding box center [613, 160] width 527 height 23
select select "[Selecione...]"
click at [350, 149] on select "[Selecione...] ASG ASG + ASG ++ Auxiliar de Estacionamento Auxiliar de Estacion…" at bounding box center [613, 160] width 527 height 23
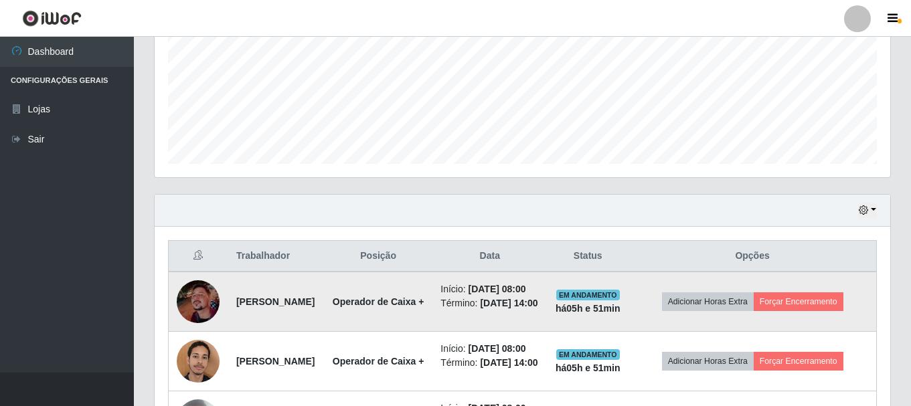
scroll to position [311, 0]
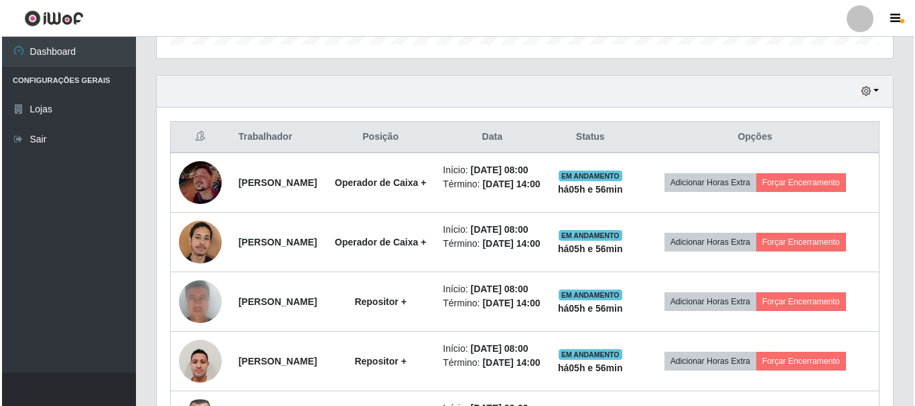
scroll to position [378, 0]
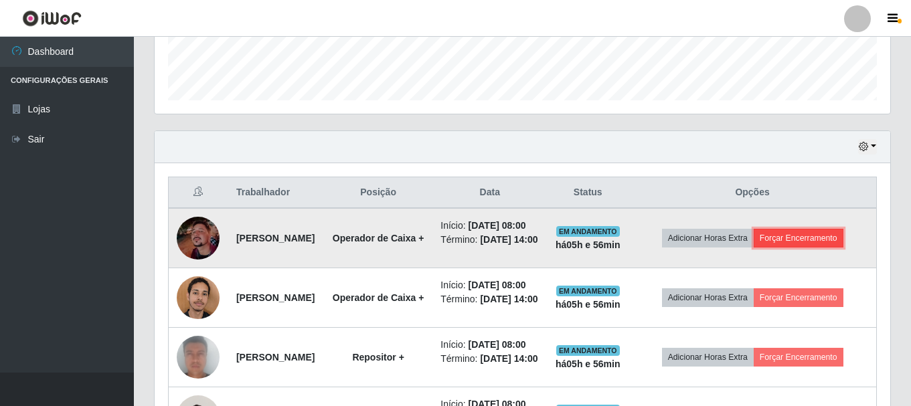
click at [825, 248] on button "Forçar Encerramento" at bounding box center [799, 238] width 90 height 19
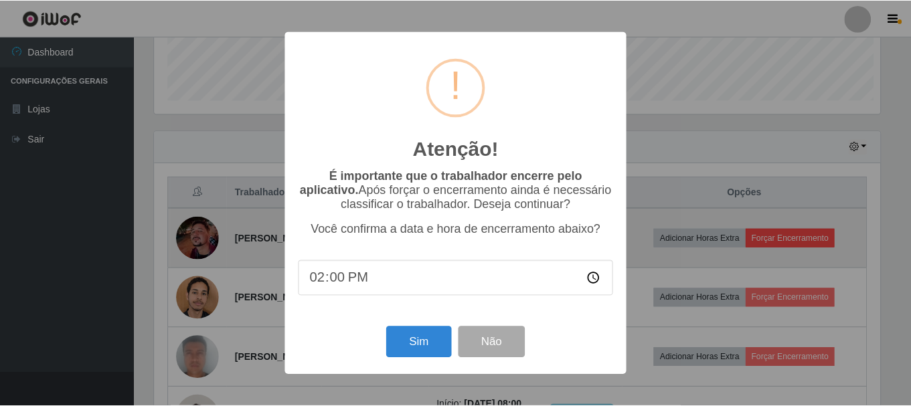
scroll to position [278, 729]
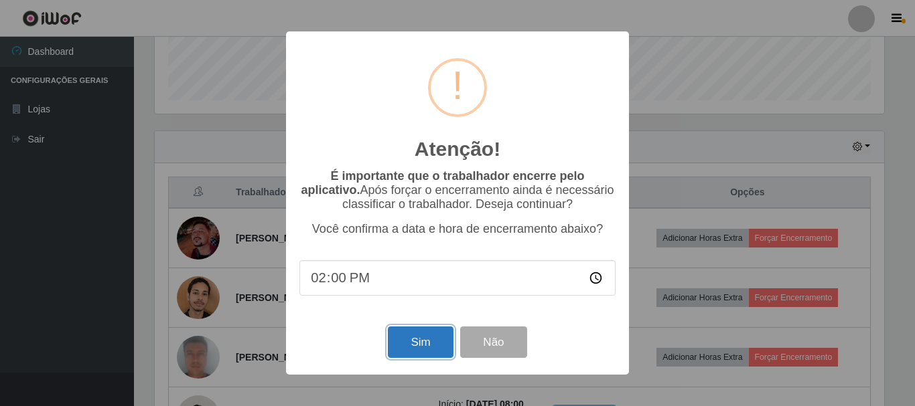
click at [425, 345] on button "Sim" at bounding box center [420, 342] width 65 height 31
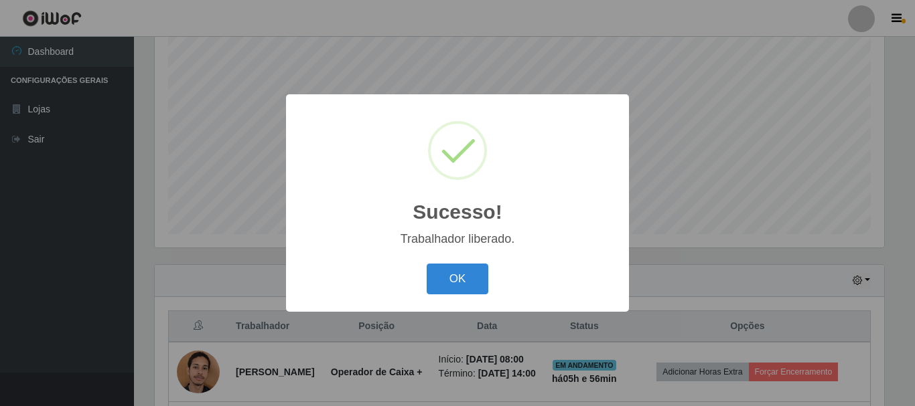
drag, startPoint x: 464, startPoint y: 283, endPoint x: 455, endPoint y: 330, distance: 47.8
click at [464, 283] on button "OK" at bounding box center [457, 279] width 62 height 31
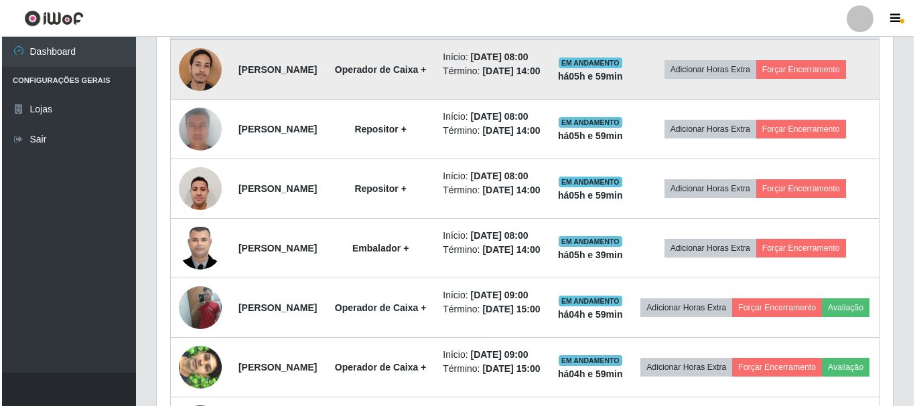
scroll to position [562, 0]
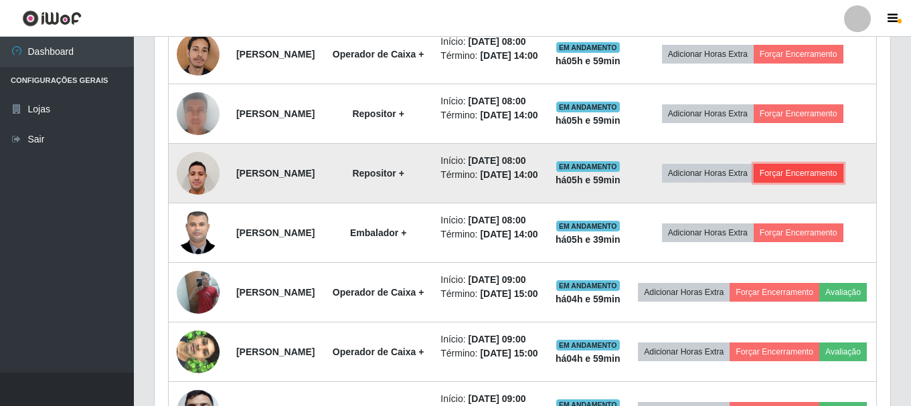
click at [832, 183] on button "Forçar Encerramento" at bounding box center [799, 173] width 90 height 19
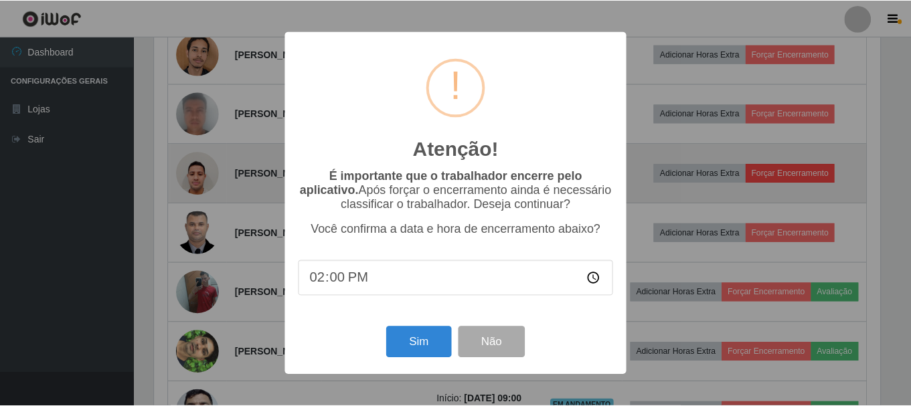
scroll to position [278, 729]
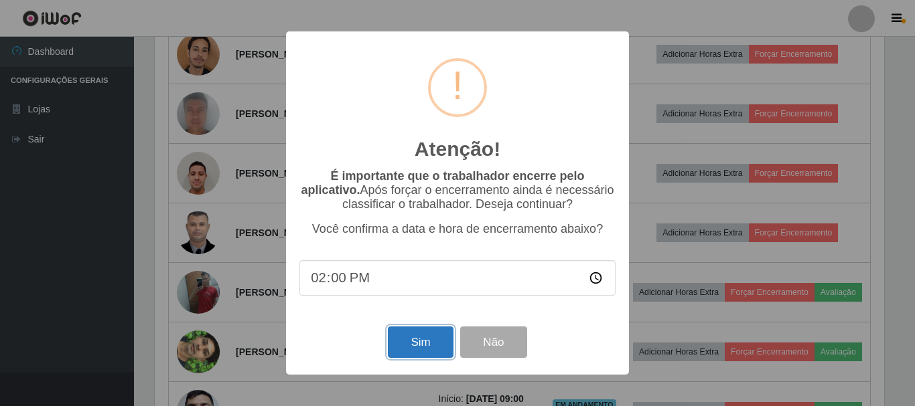
click at [424, 339] on button "Sim" at bounding box center [420, 342] width 65 height 31
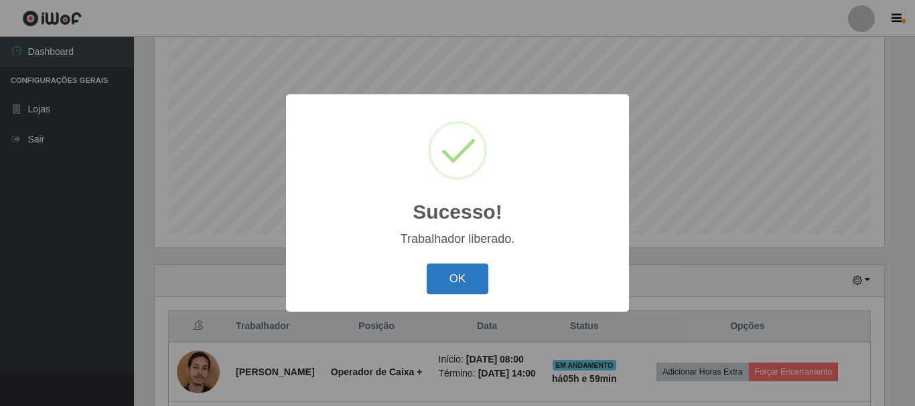
click at [451, 274] on button "OK" at bounding box center [457, 279] width 62 height 31
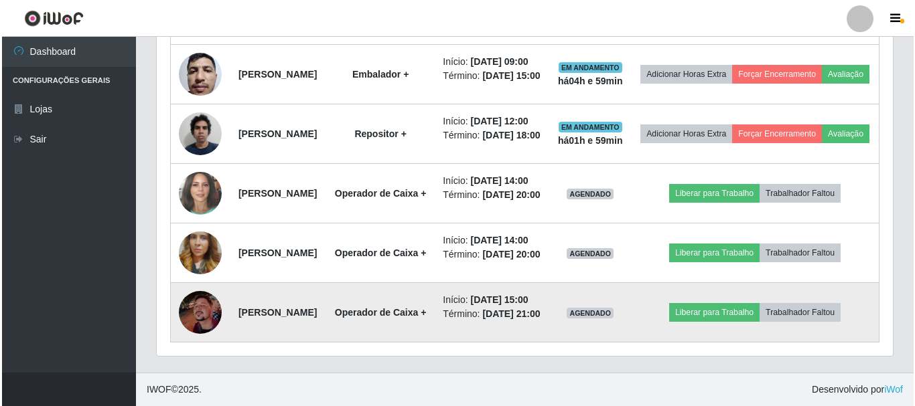
scroll to position [981, 0]
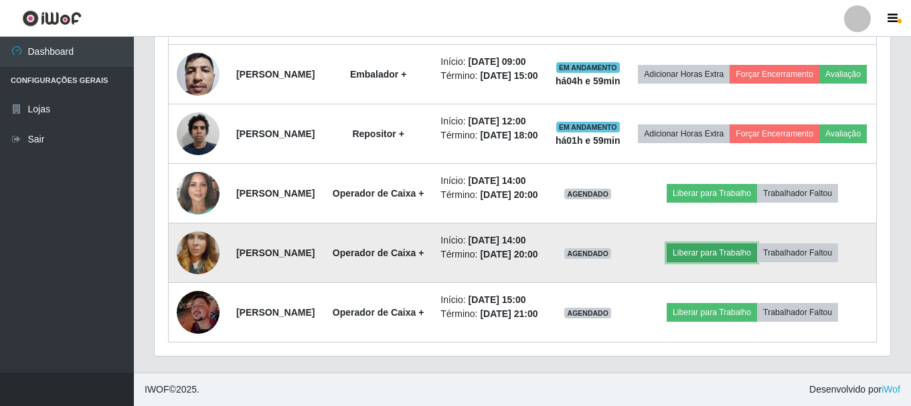
click at [732, 262] on button "Liberar para Trabalho" at bounding box center [712, 253] width 90 height 19
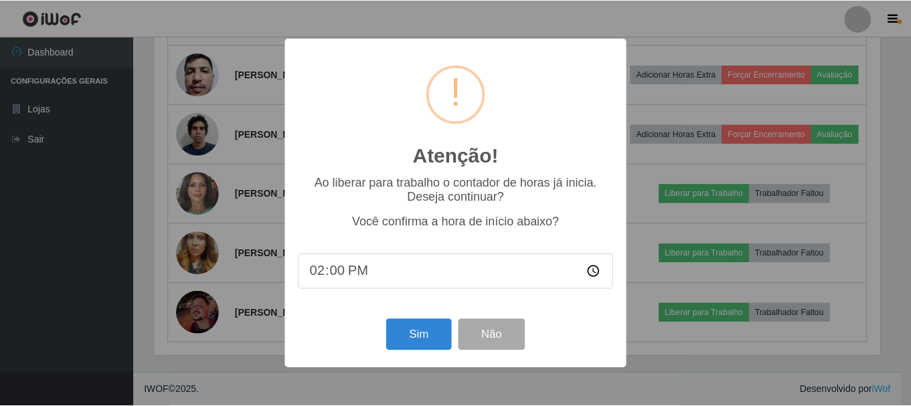
scroll to position [278, 729]
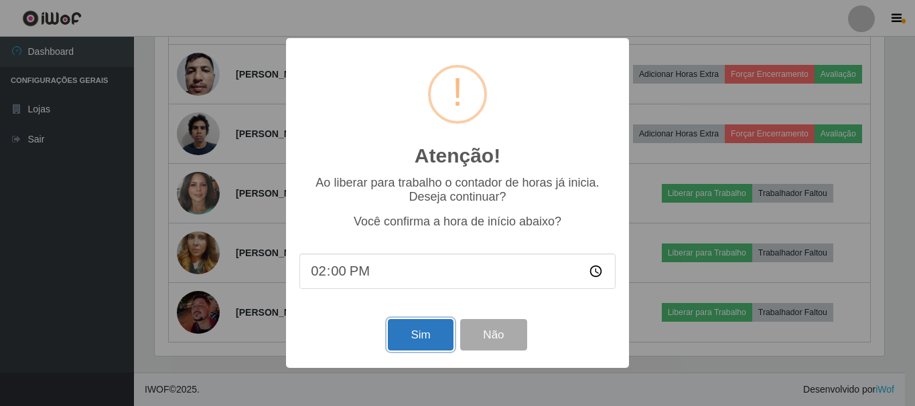
drag, startPoint x: 413, startPoint y: 343, endPoint x: 426, endPoint y: 318, distance: 28.2
click at [414, 343] on button "Sim" at bounding box center [420, 334] width 65 height 31
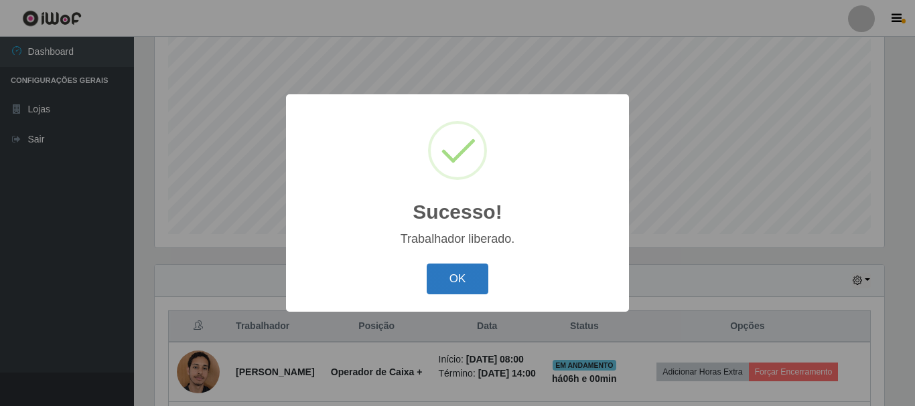
click at [465, 272] on button "OK" at bounding box center [457, 279] width 62 height 31
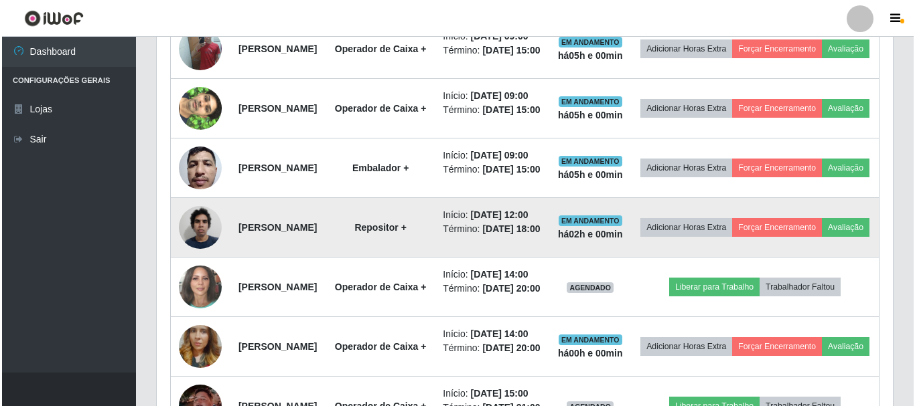
scroll to position [947, 0]
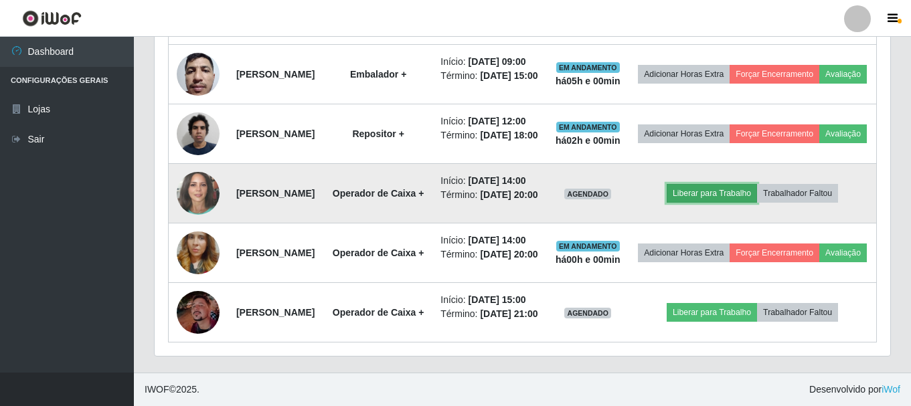
click at [732, 203] on button "Liberar para Trabalho" at bounding box center [712, 193] width 90 height 19
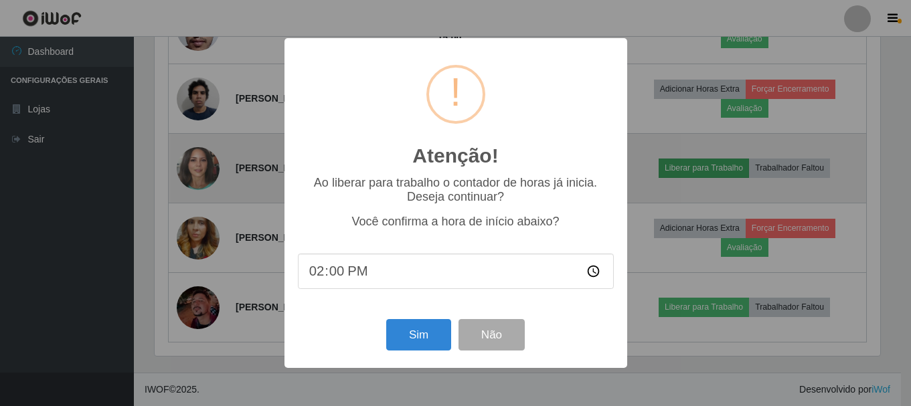
scroll to position [278, 729]
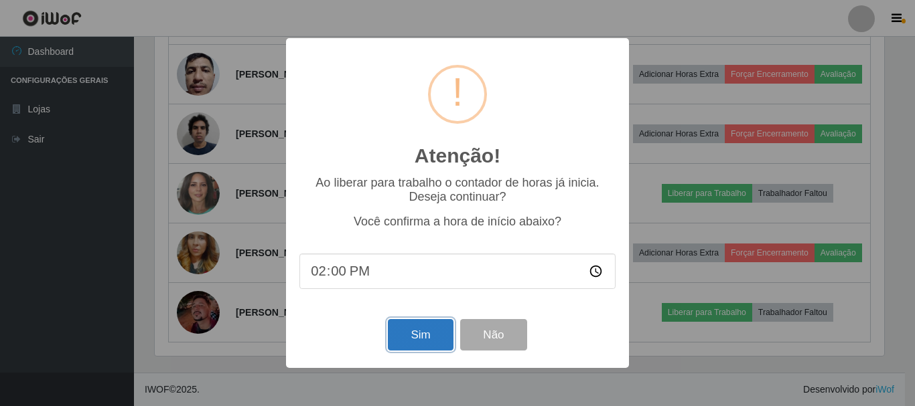
click at [414, 333] on button "Sim" at bounding box center [420, 334] width 65 height 31
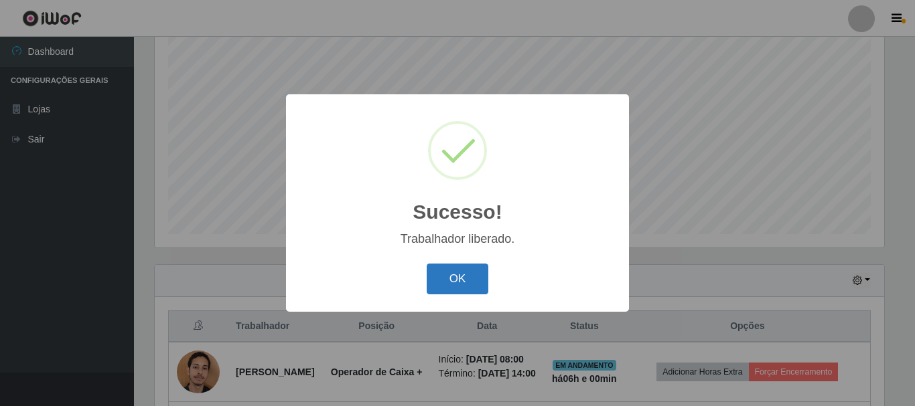
click at [441, 283] on button "OK" at bounding box center [457, 279] width 62 height 31
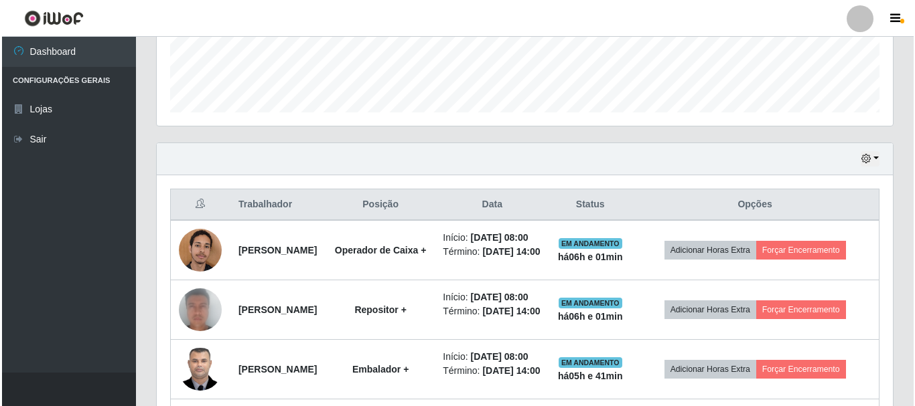
scroll to position [445, 0]
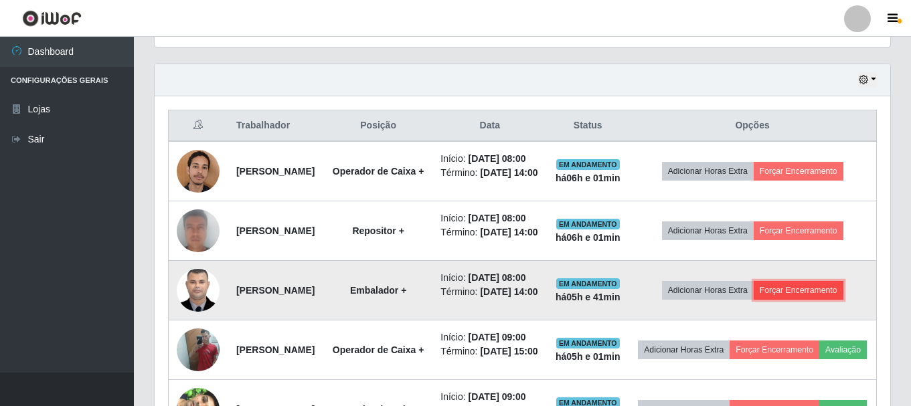
click at [823, 300] on button "Forçar Encerramento" at bounding box center [799, 290] width 90 height 19
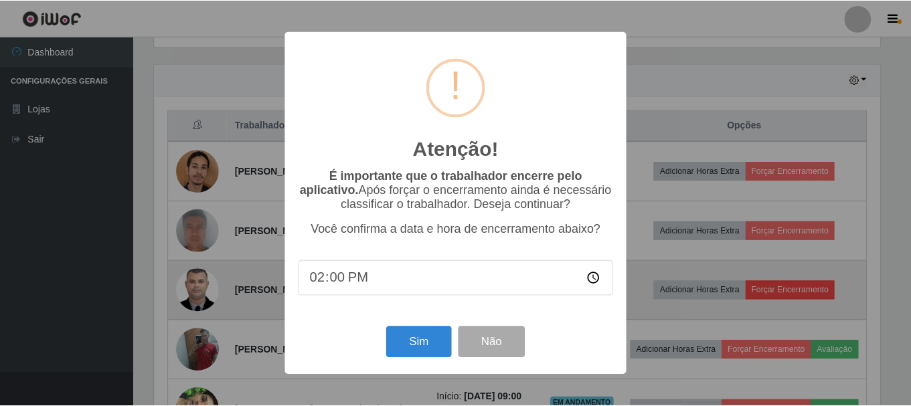
scroll to position [278, 729]
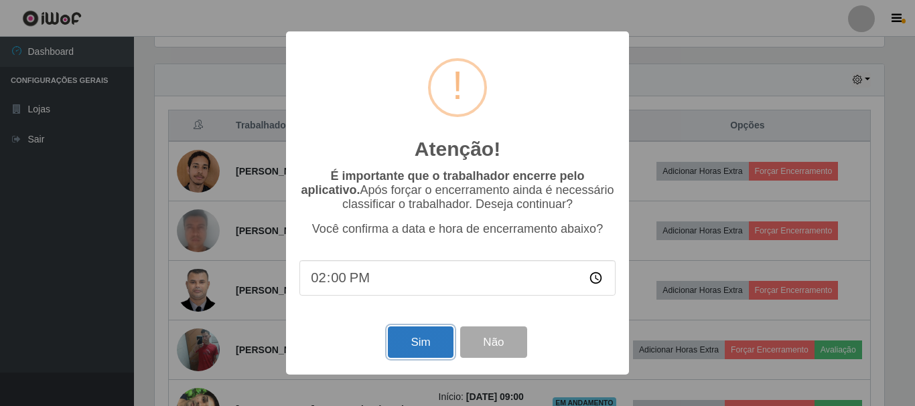
click at [428, 341] on button "Sim" at bounding box center [420, 342] width 65 height 31
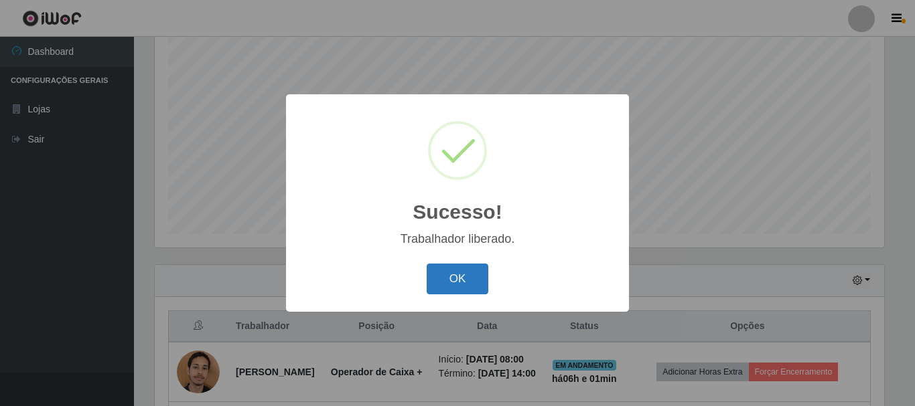
click at [451, 268] on button "OK" at bounding box center [457, 279] width 62 height 31
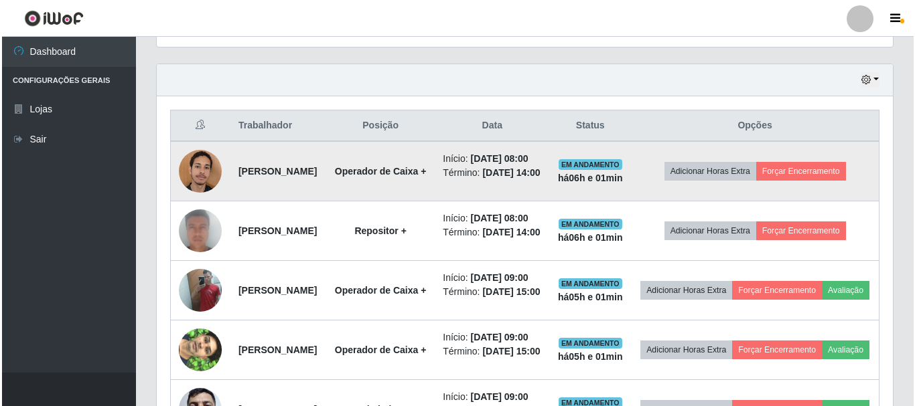
scroll to position [378, 0]
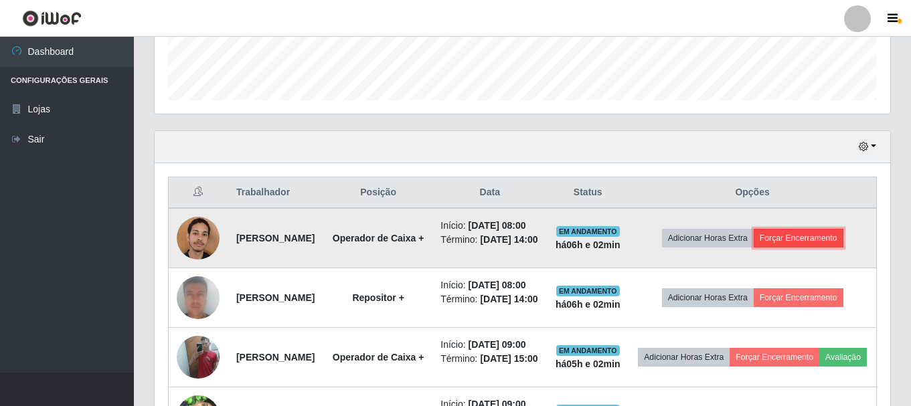
click at [828, 248] on button "Forçar Encerramento" at bounding box center [799, 238] width 90 height 19
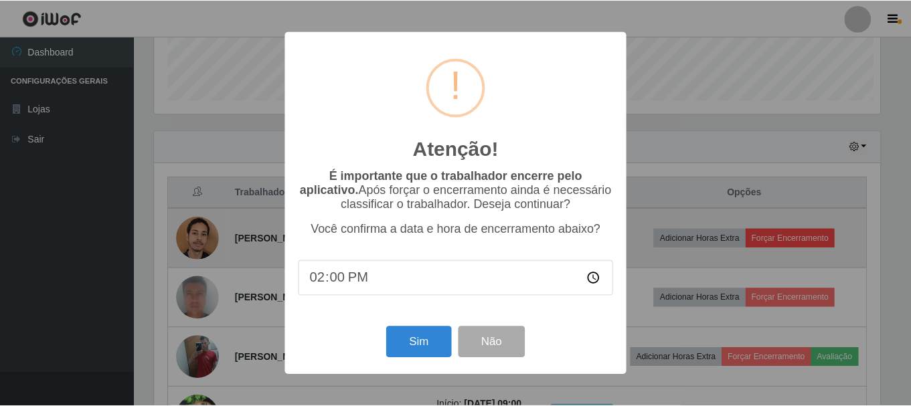
scroll to position [278, 729]
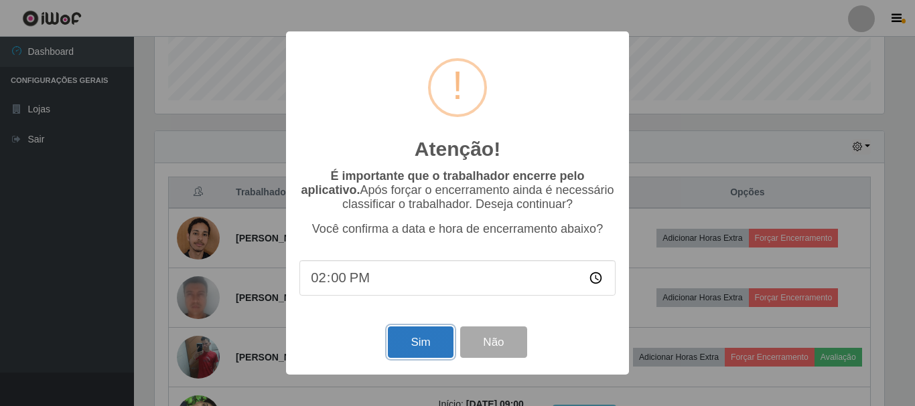
click at [417, 346] on button "Sim" at bounding box center [420, 342] width 65 height 31
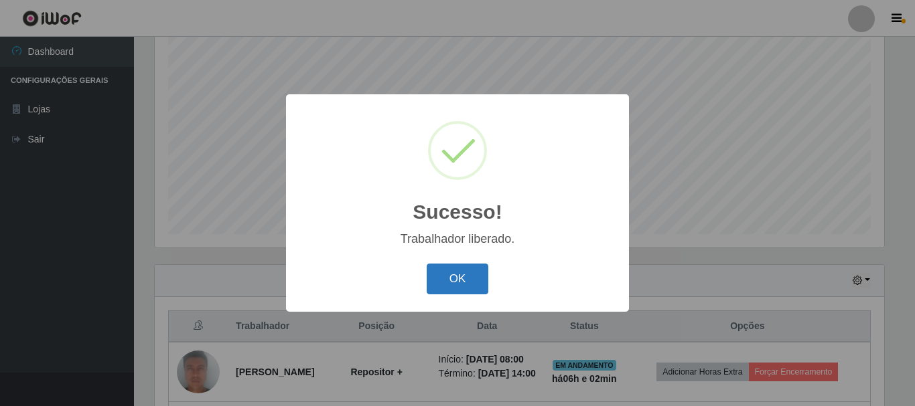
click at [457, 283] on button "OK" at bounding box center [457, 279] width 62 height 31
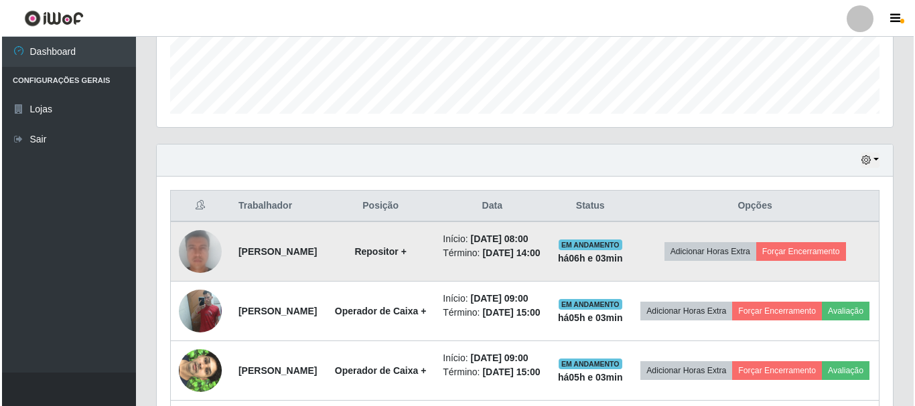
scroll to position [378, 0]
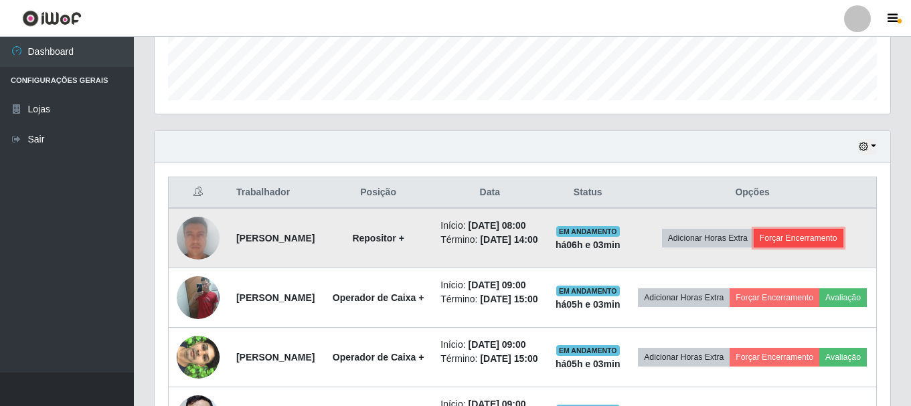
click at [836, 248] on button "Forçar Encerramento" at bounding box center [799, 238] width 90 height 19
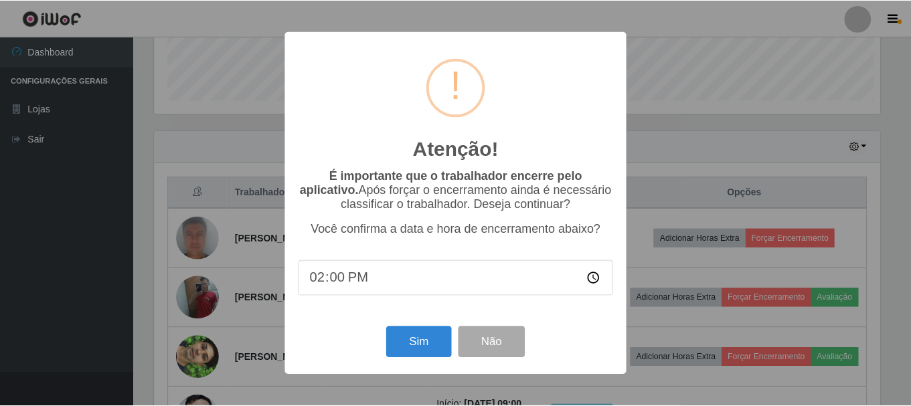
scroll to position [278, 729]
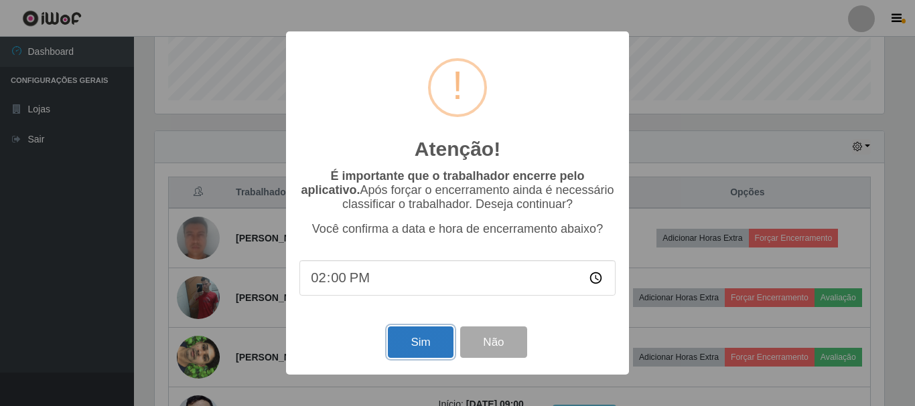
click at [422, 350] on button "Sim" at bounding box center [420, 342] width 65 height 31
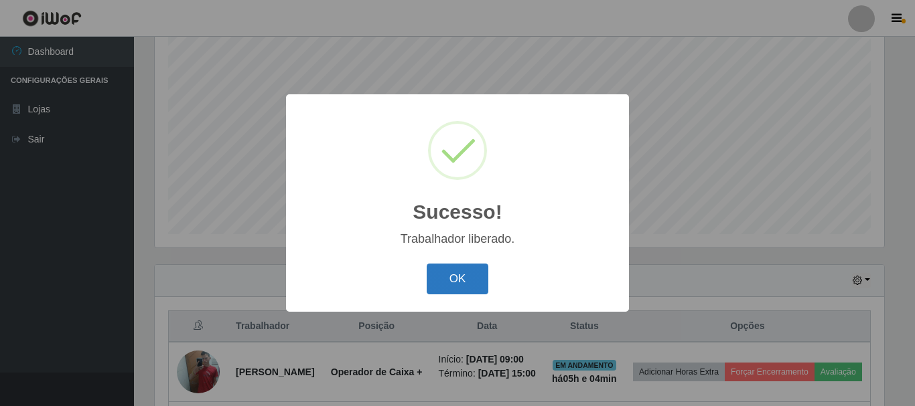
click at [461, 281] on button "OK" at bounding box center [457, 279] width 62 height 31
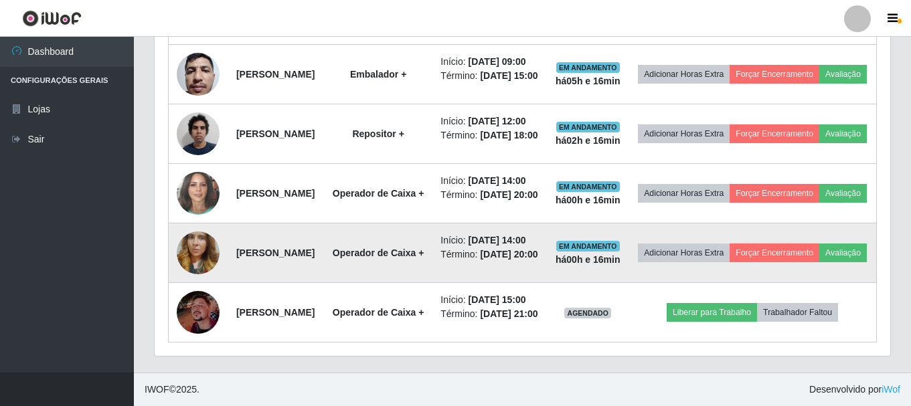
scroll to position [830, 0]
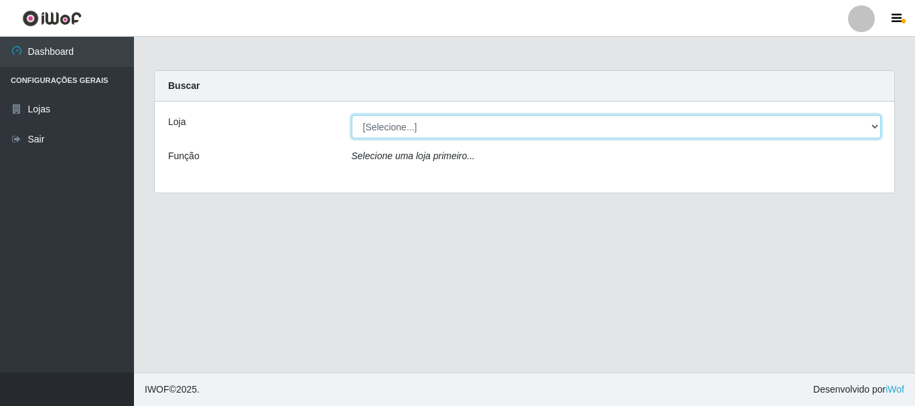
click at [449, 131] on select "[Selecione...] Bemais Supermercados - B5 Anatólia" at bounding box center [616, 126] width 530 height 23
select select "405"
click at [351, 115] on select "[Selecione...] Bemais Supermercados - B5 Anatólia" at bounding box center [616, 126] width 530 height 23
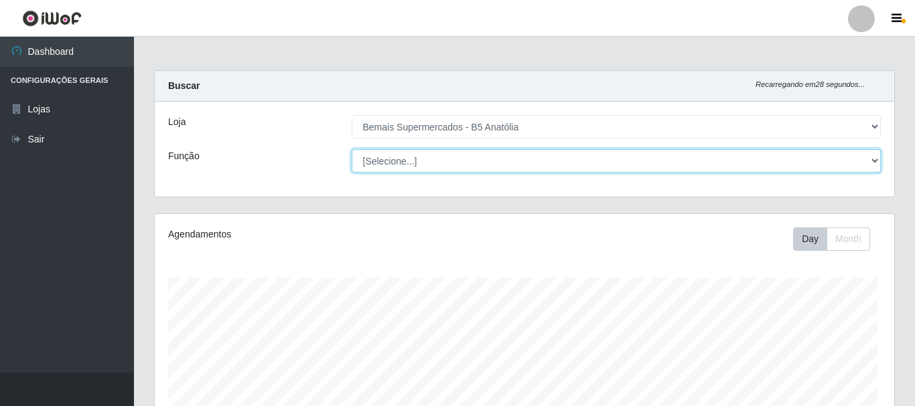
click at [450, 160] on select "[Selecione...] ASG ASG + ASG ++ Auxiliar de Estacionamento Auxiliar de Estacion…" at bounding box center [616, 160] width 530 height 23
click at [443, 159] on select "[Selecione...] ASG ASG + ASG ++ Auxiliar de Estacionamento Auxiliar de Estacion…" at bounding box center [613, 160] width 527 height 23
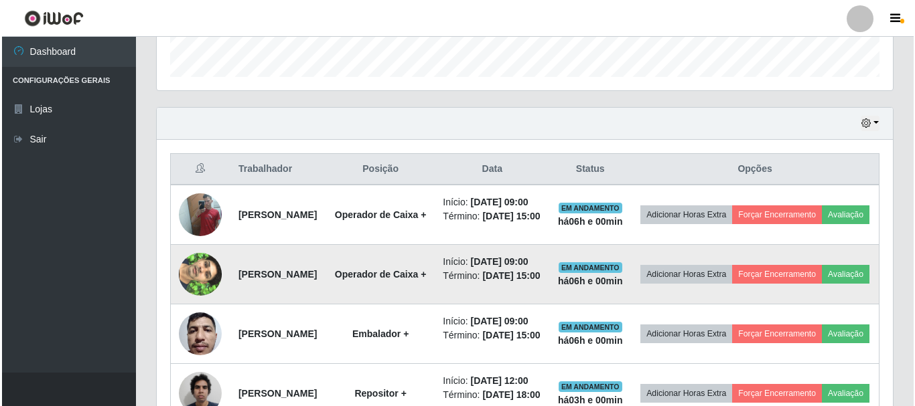
scroll to position [469, 0]
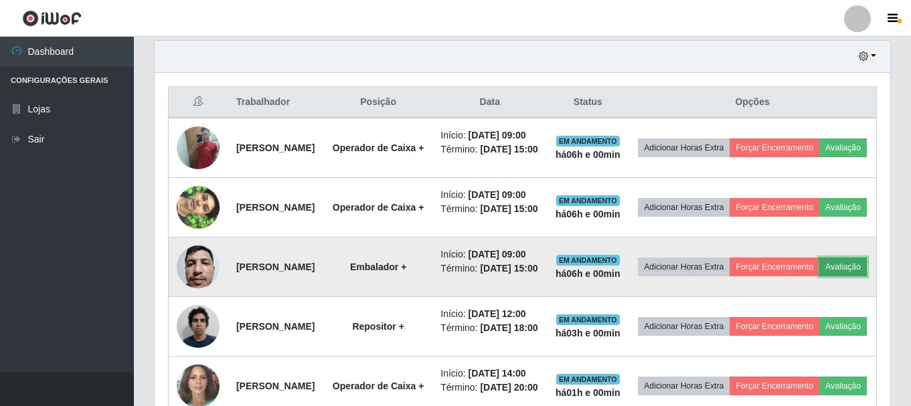
click at [819, 277] on button "Avaliação" at bounding box center [843, 267] width 48 height 19
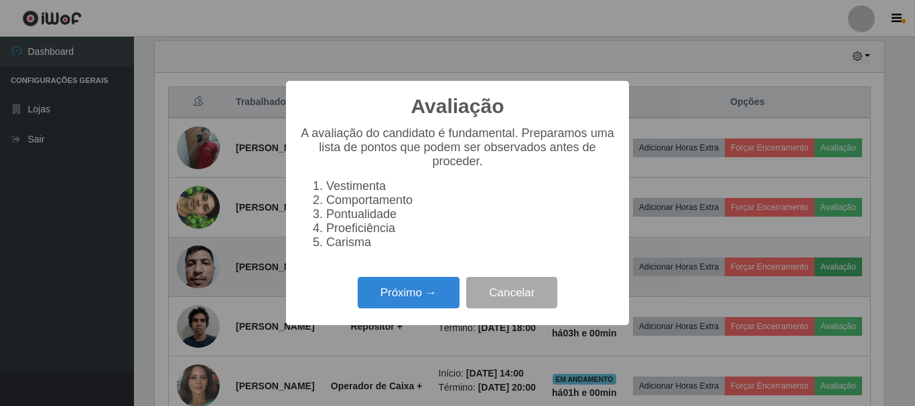
scroll to position [278, 729]
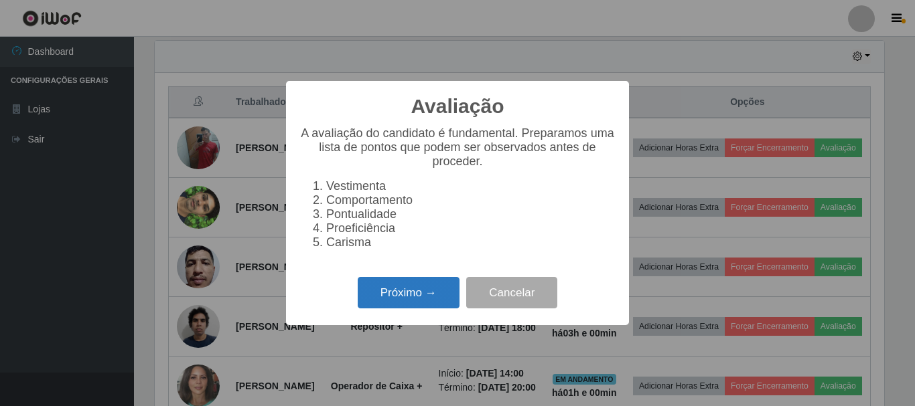
click at [442, 304] on button "Próximo →" at bounding box center [409, 292] width 102 height 31
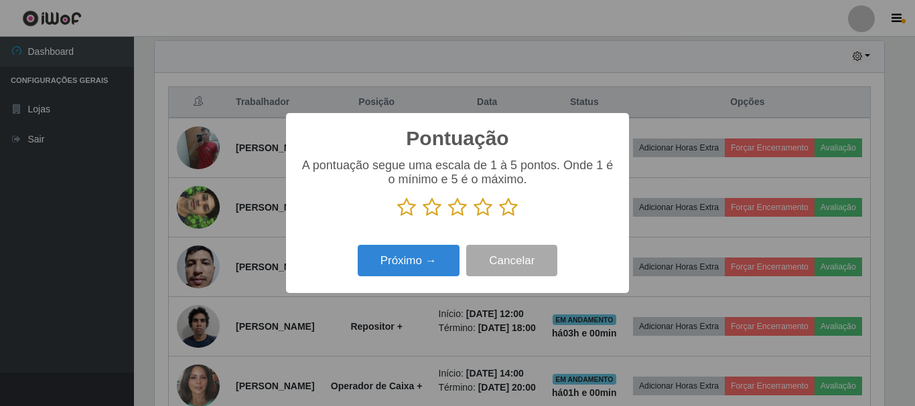
scroll to position [669221, 668770]
click at [507, 213] on icon at bounding box center [508, 208] width 19 height 20
click at [499, 218] on input "radio" at bounding box center [499, 218] width 0 height 0
click at [401, 280] on div "Próximo → Cancelar" at bounding box center [457, 261] width 316 height 38
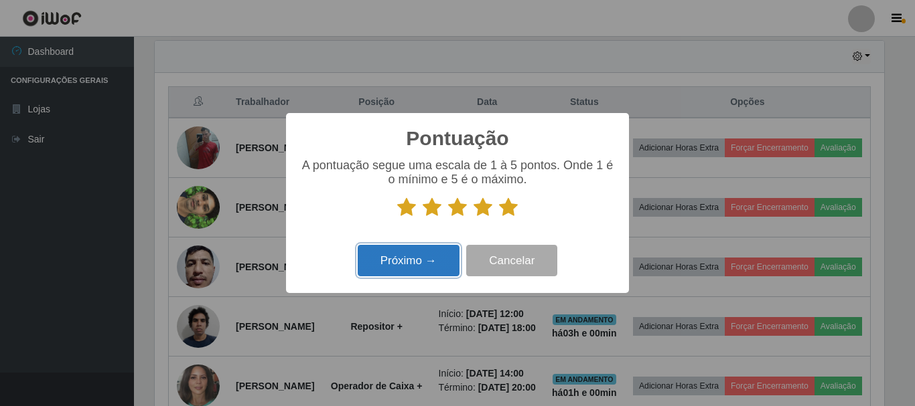
click at [400, 266] on button "Próximo →" at bounding box center [409, 260] width 102 height 31
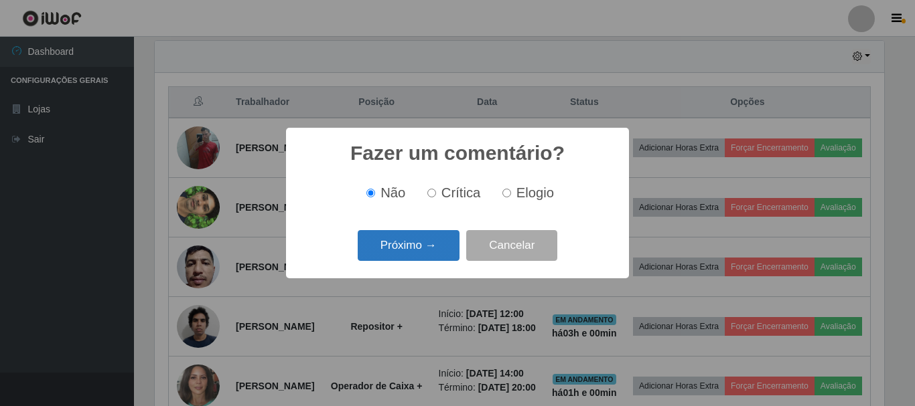
click at [404, 252] on button "Próximo →" at bounding box center [409, 245] width 102 height 31
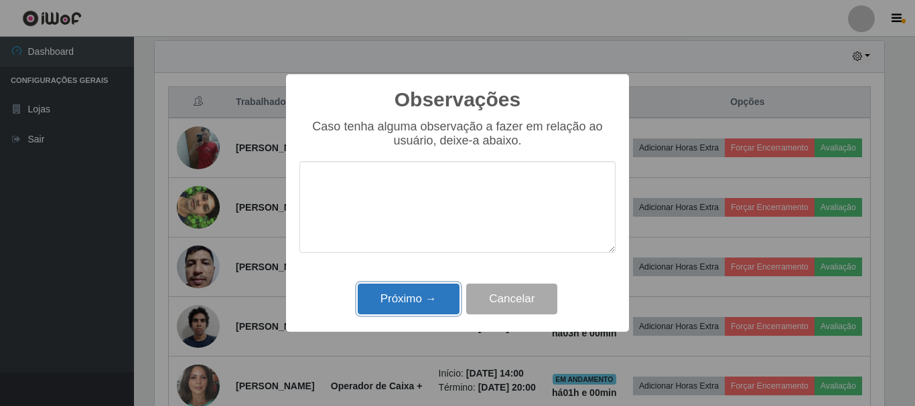
click at [421, 289] on button "Próximo →" at bounding box center [409, 299] width 102 height 31
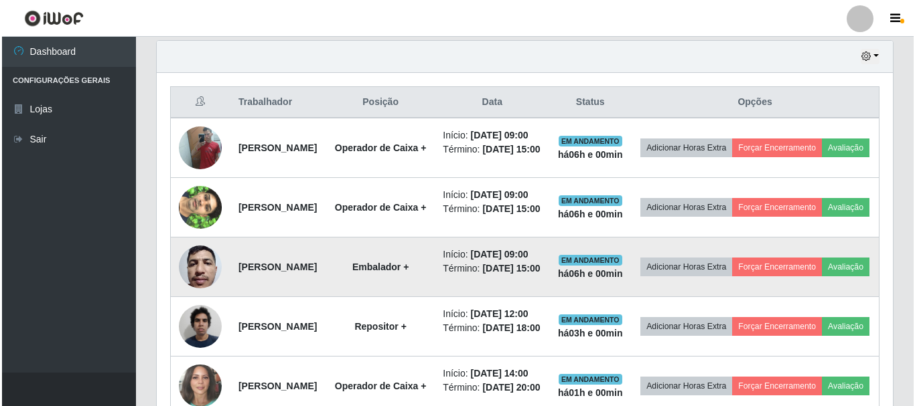
scroll to position [278, 736]
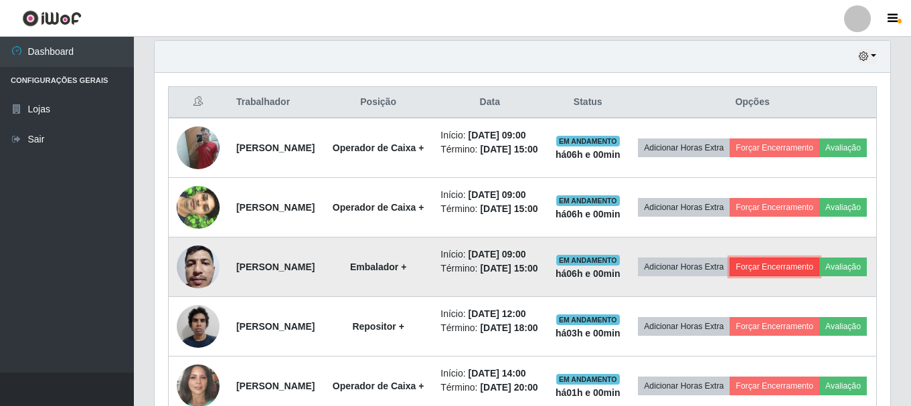
click at [801, 277] on button "Forçar Encerramento" at bounding box center [775, 267] width 90 height 19
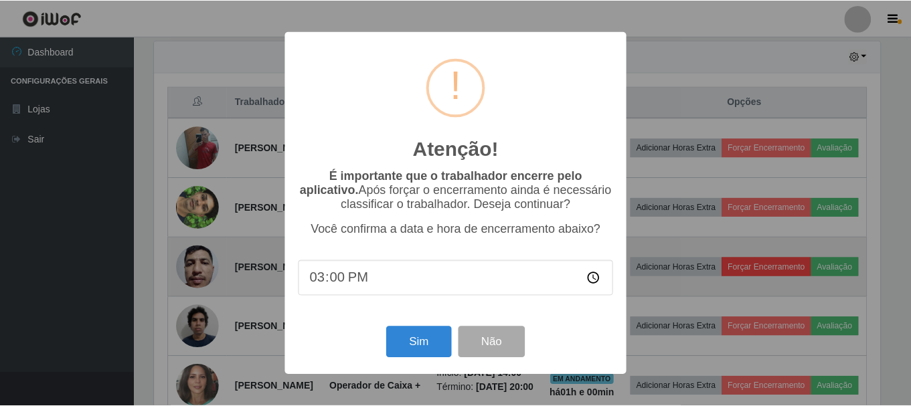
scroll to position [278, 729]
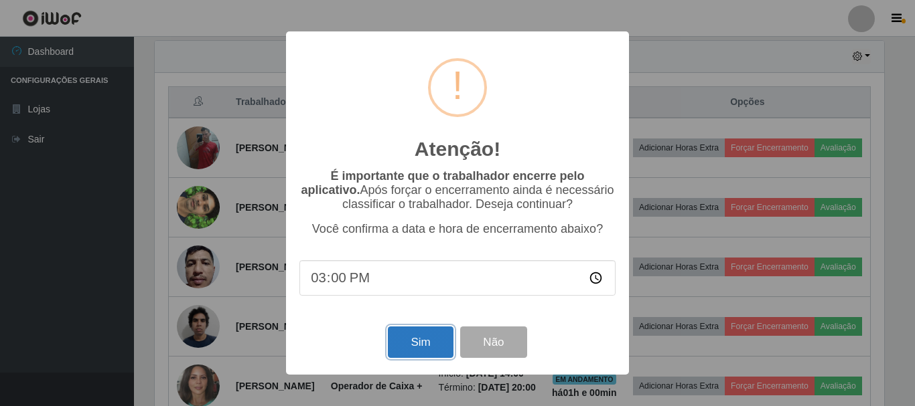
click at [442, 338] on button "Sim" at bounding box center [420, 342] width 65 height 31
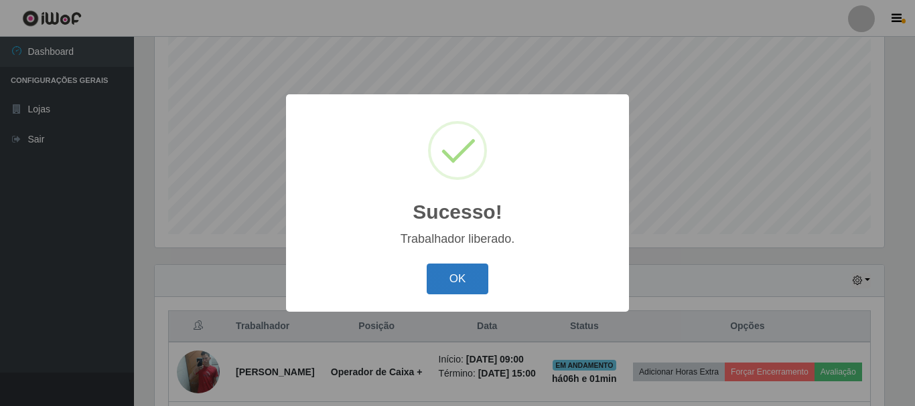
click at [474, 288] on button "OK" at bounding box center [457, 279] width 62 height 31
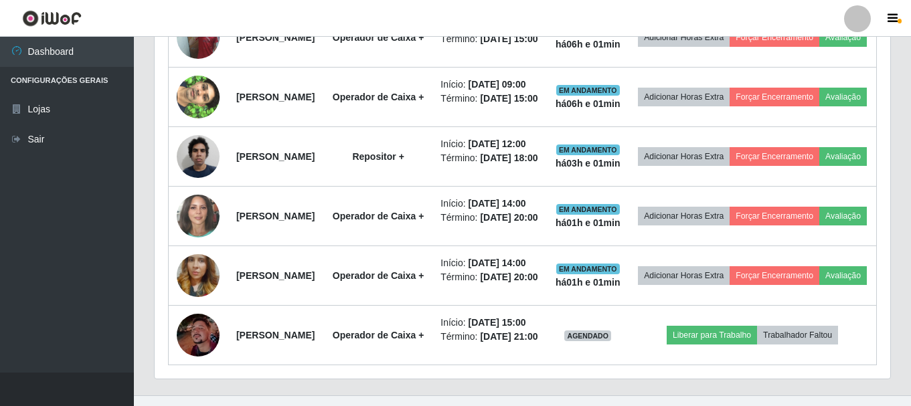
scroll to position [512, 0]
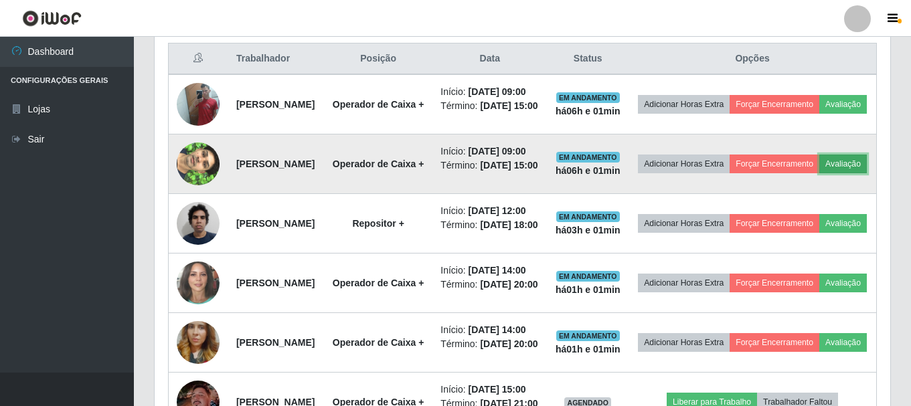
click at [819, 173] on button "Avaliação" at bounding box center [843, 164] width 48 height 19
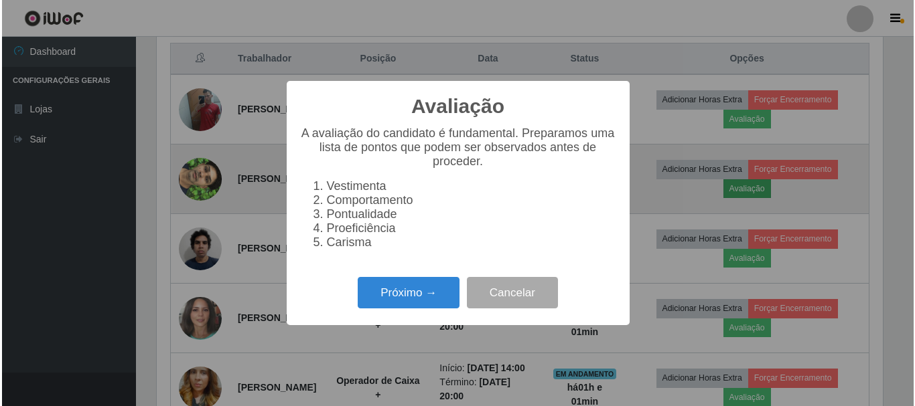
scroll to position [278, 729]
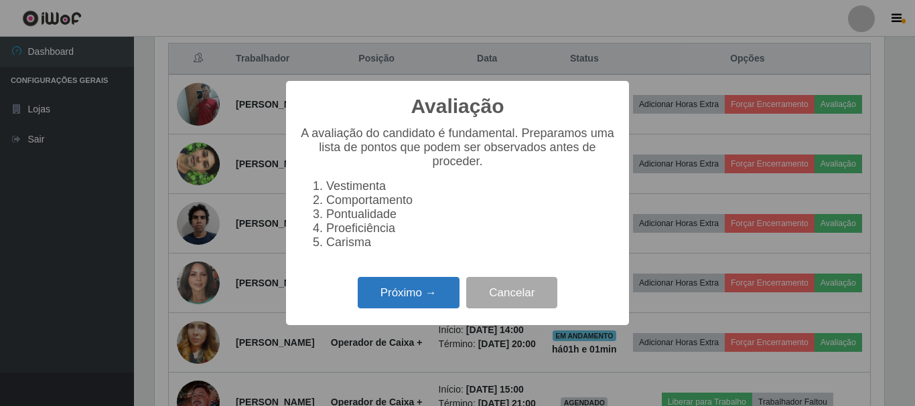
click at [395, 299] on button "Próximo →" at bounding box center [409, 292] width 102 height 31
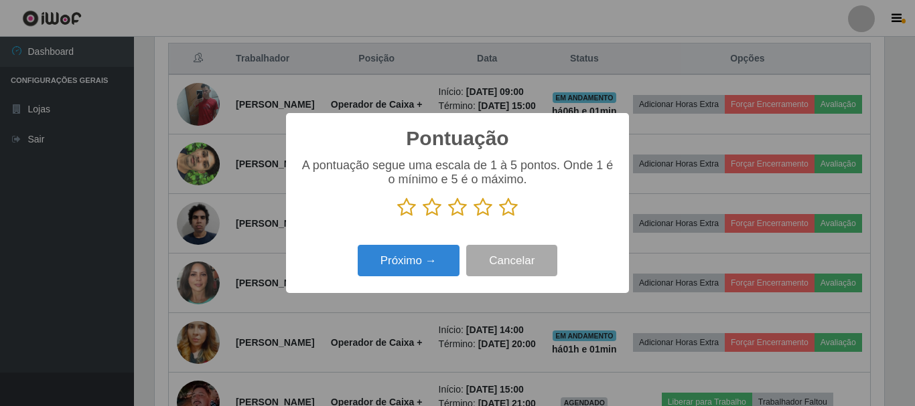
scroll to position [669221, 668770]
click at [503, 214] on icon at bounding box center [508, 208] width 19 height 20
click at [499, 218] on input "radio" at bounding box center [499, 218] width 0 height 0
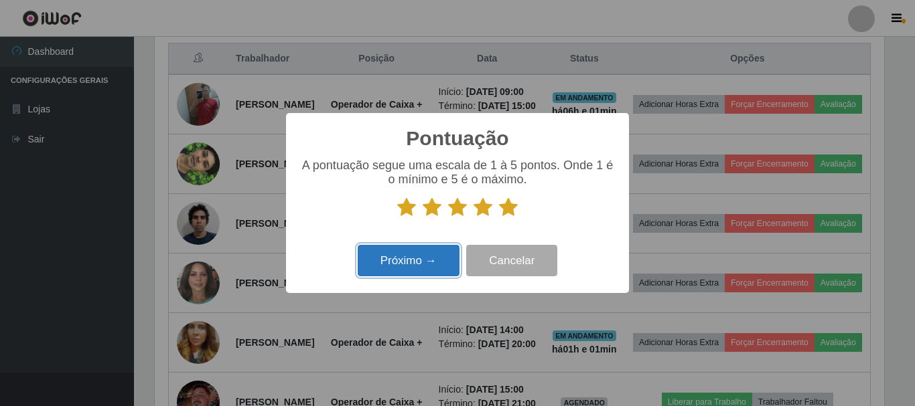
click at [407, 263] on button "Próximo →" at bounding box center [409, 260] width 102 height 31
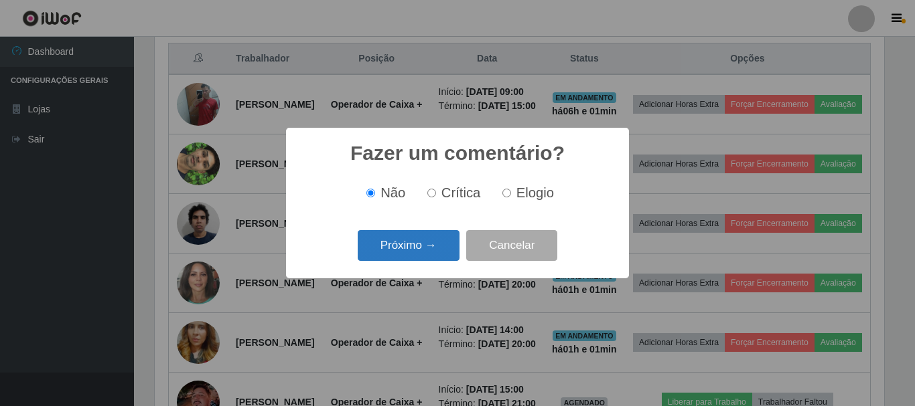
click at [447, 246] on button "Próximo →" at bounding box center [409, 245] width 102 height 31
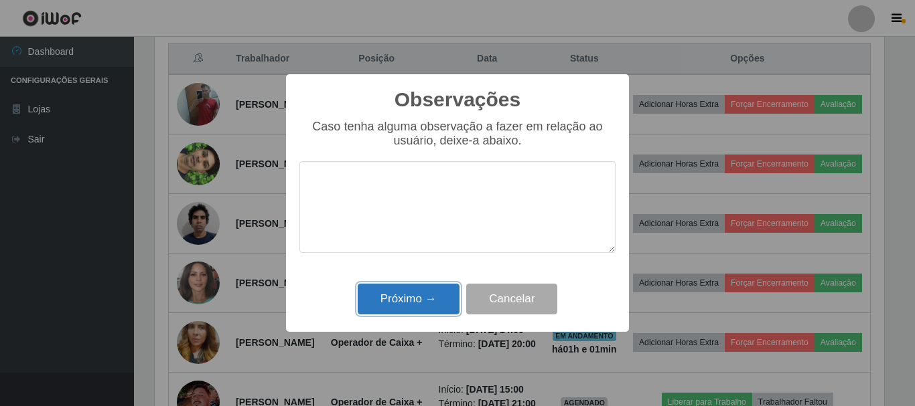
click at [443, 292] on button "Próximo →" at bounding box center [409, 299] width 102 height 31
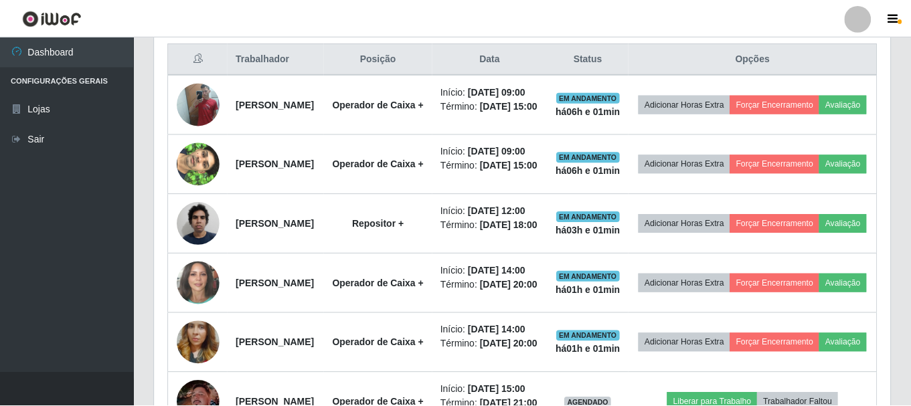
scroll to position [278, 736]
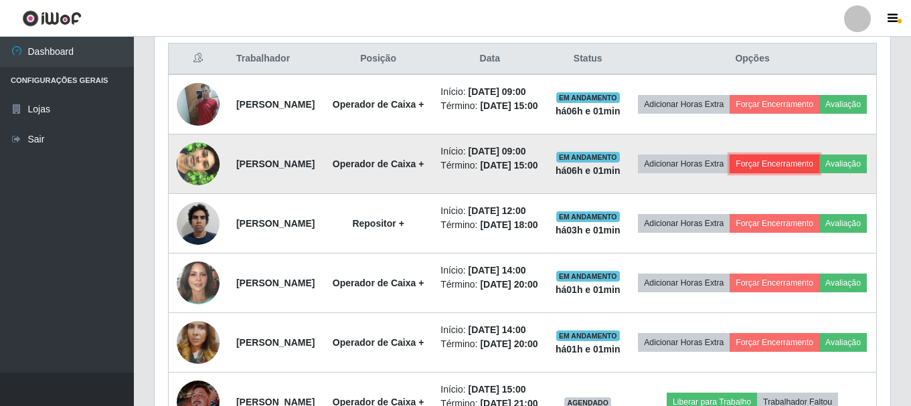
click at [795, 173] on button "Forçar Encerramento" at bounding box center [775, 164] width 90 height 19
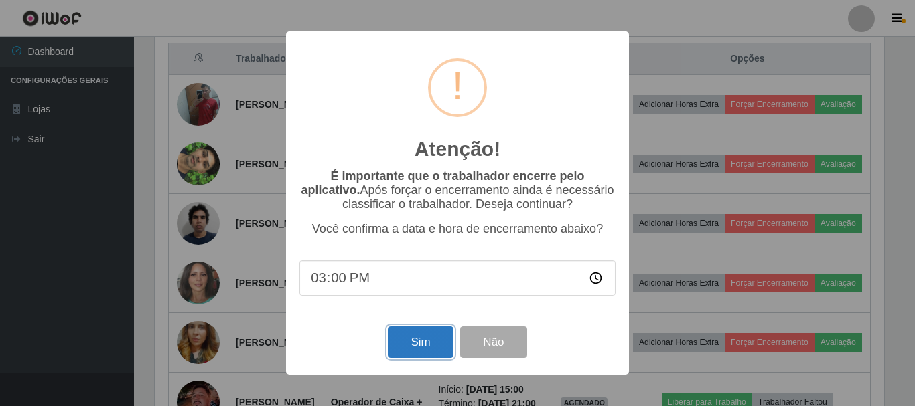
click at [423, 345] on button "Sim" at bounding box center [420, 342] width 65 height 31
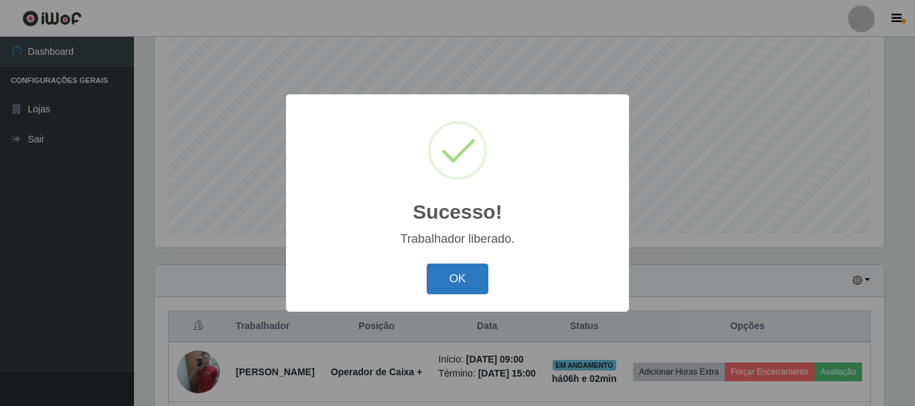
click at [479, 266] on button "OK" at bounding box center [457, 279] width 62 height 31
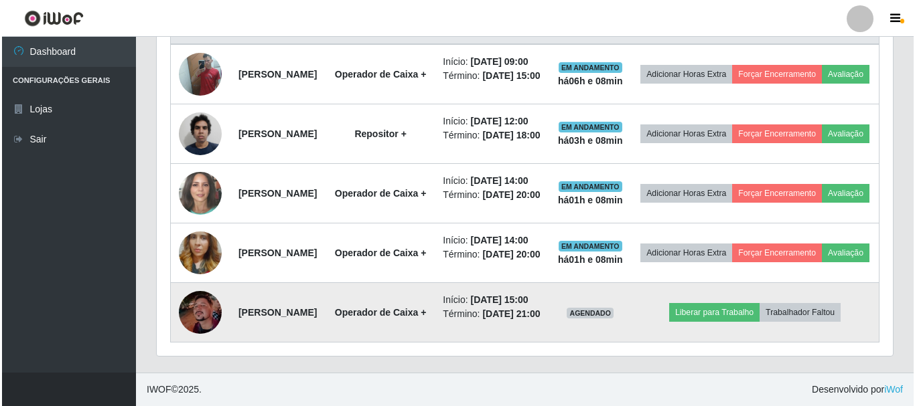
scroll to position [663, 0]
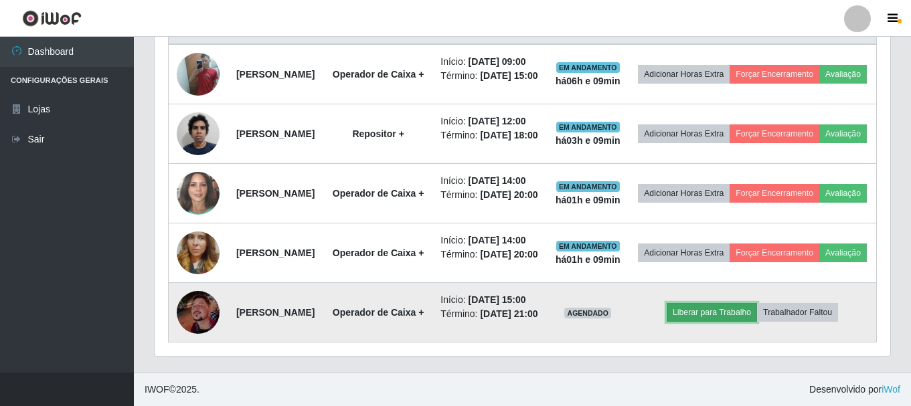
click at [729, 303] on button "Liberar para Trabalho" at bounding box center [712, 312] width 90 height 19
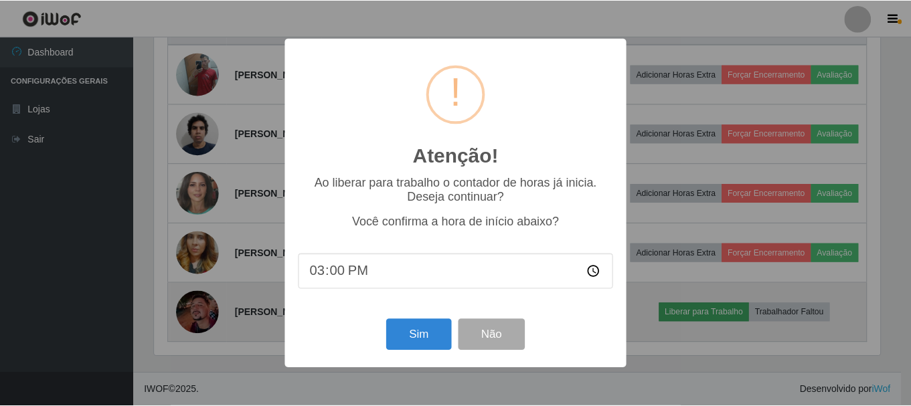
scroll to position [278, 729]
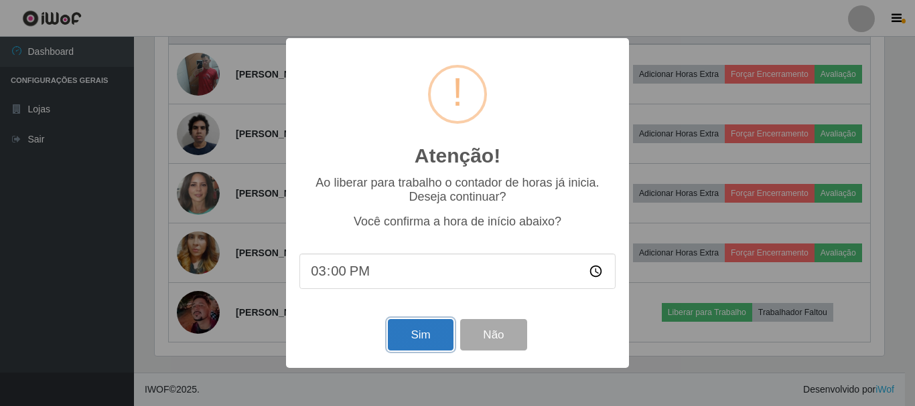
click at [447, 332] on button "Sim" at bounding box center [420, 334] width 65 height 31
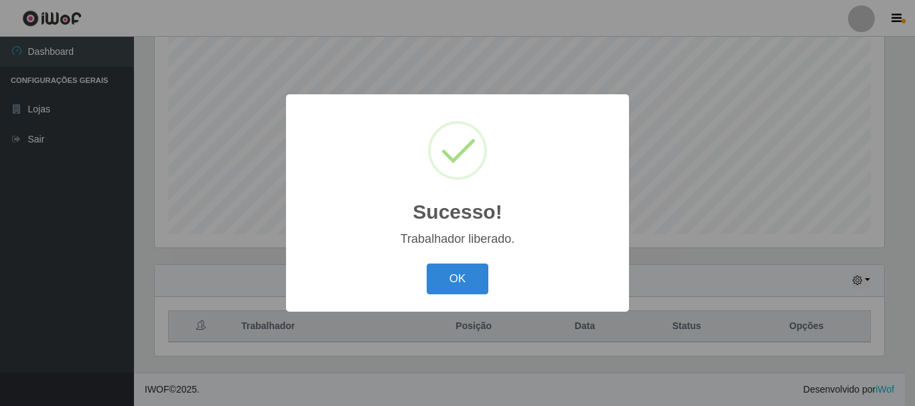
drag, startPoint x: 493, startPoint y: 267, endPoint x: 489, endPoint y: 273, distance: 7.2
click at [491, 272] on div "OK Cancel" at bounding box center [457, 279] width 316 height 38
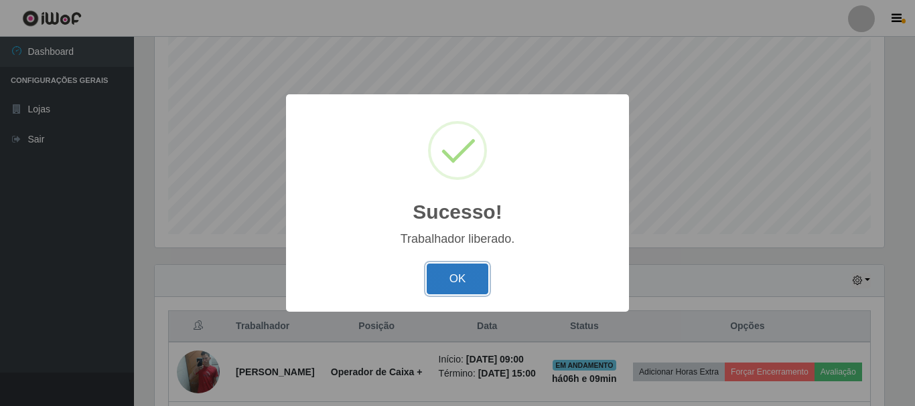
click at [484, 275] on button "OK" at bounding box center [457, 279] width 62 height 31
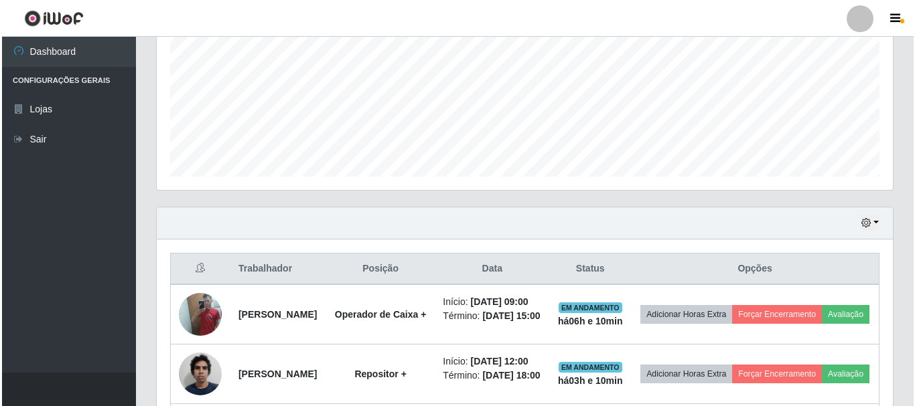
scroll to position [378, 0]
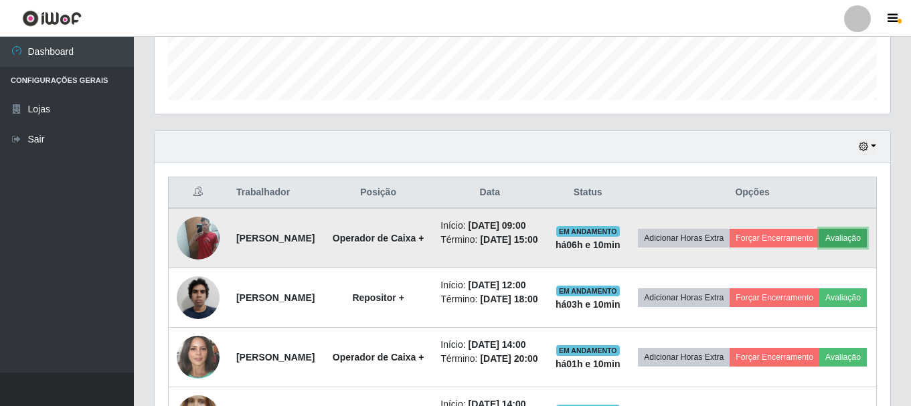
click at [819, 248] on button "Avaliação" at bounding box center [843, 238] width 48 height 19
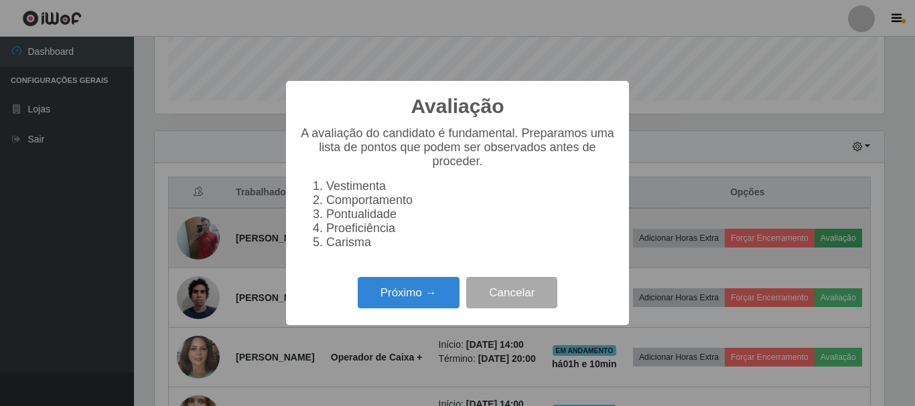
scroll to position [278, 729]
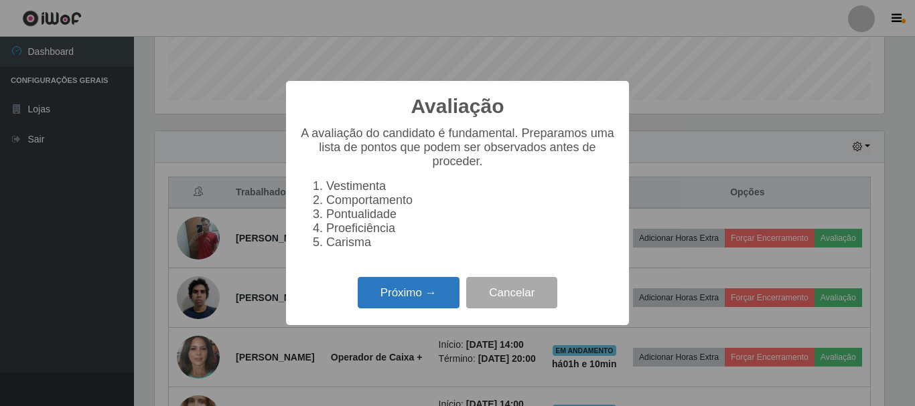
click at [432, 300] on button "Próximo →" at bounding box center [409, 292] width 102 height 31
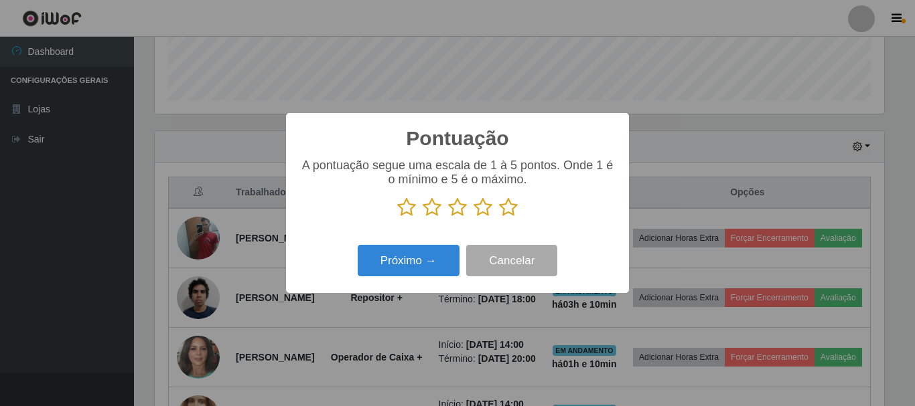
click at [513, 216] on icon at bounding box center [508, 208] width 19 height 20
click at [499, 218] on input "radio" at bounding box center [499, 218] width 0 height 0
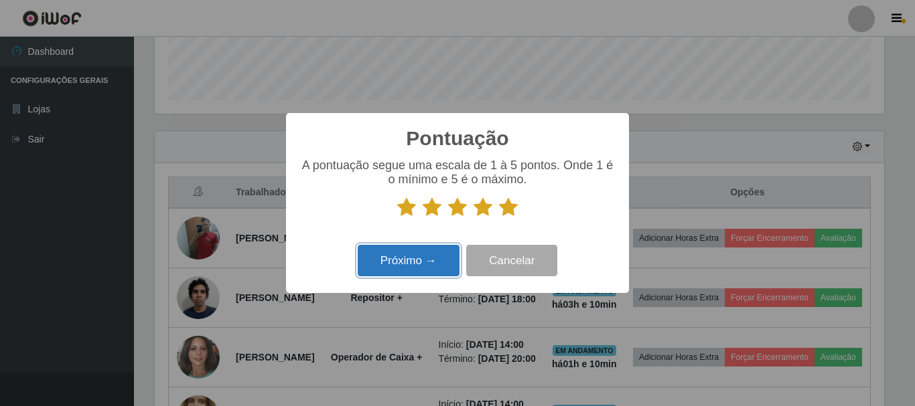
click at [449, 258] on button "Próximo →" at bounding box center [409, 260] width 102 height 31
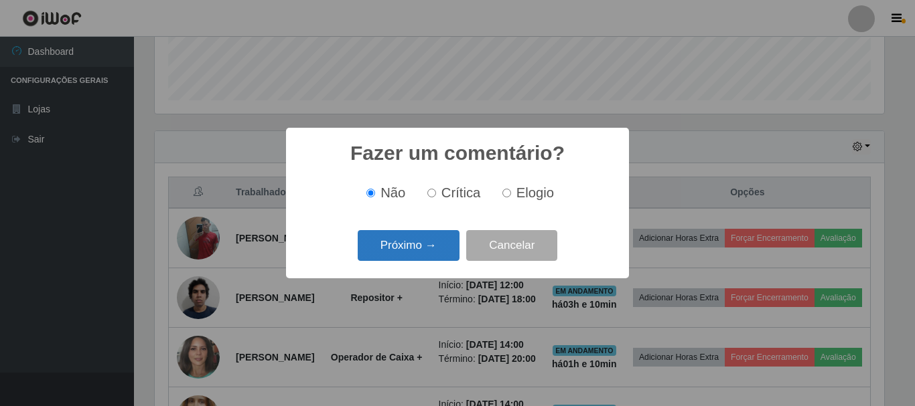
click at [432, 240] on button "Próximo →" at bounding box center [409, 245] width 102 height 31
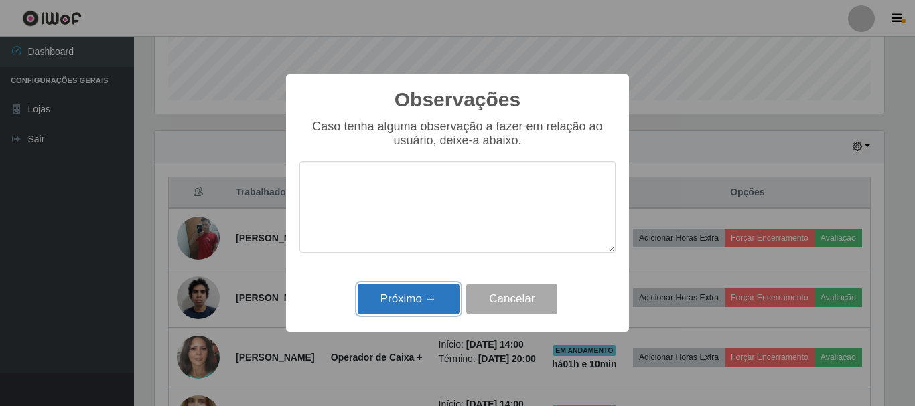
click at [430, 290] on button "Próximo →" at bounding box center [409, 299] width 102 height 31
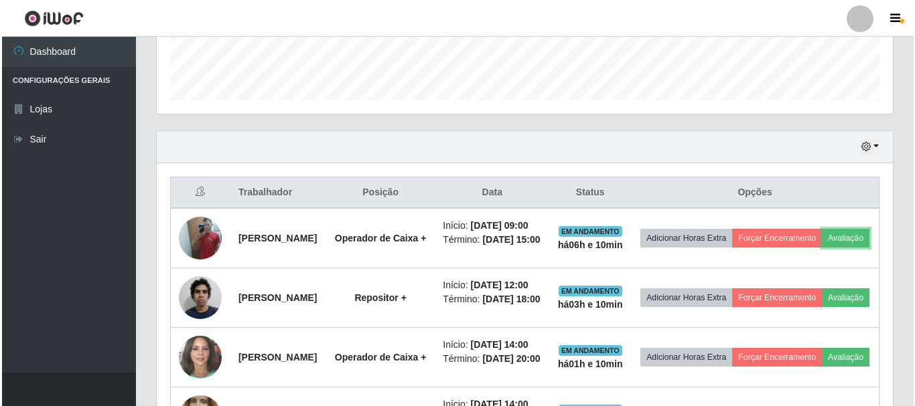
scroll to position [278, 736]
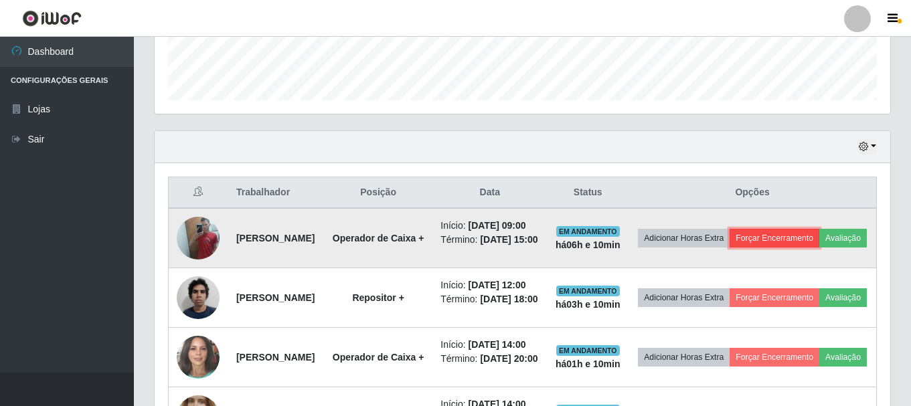
click at [793, 240] on button "Forçar Encerramento" at bounding box center [775, 238] width 90 height 19
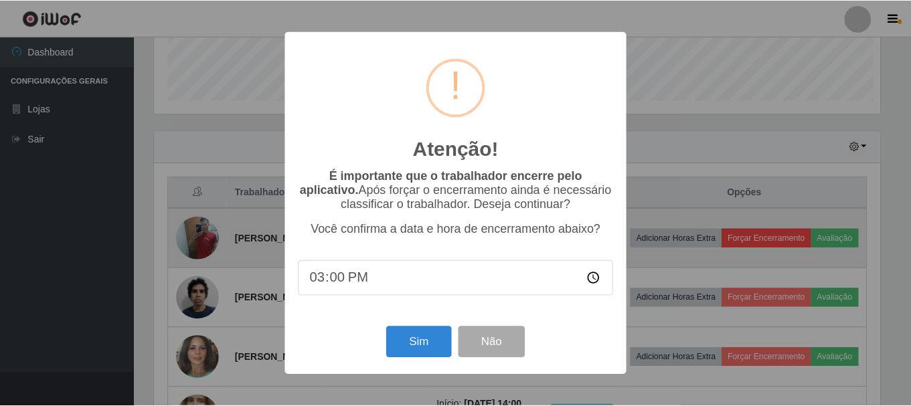
scroll to position [278, 729]
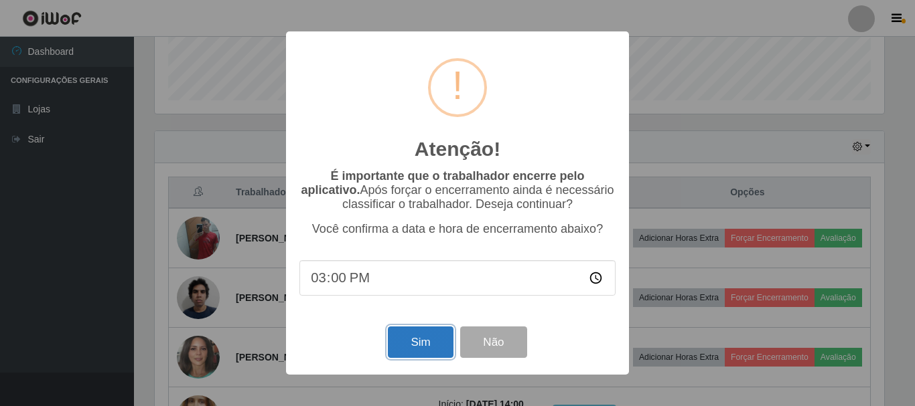
click at [449, 335] on button "Sim" at bounding box center [420, 342] width 65 height 31
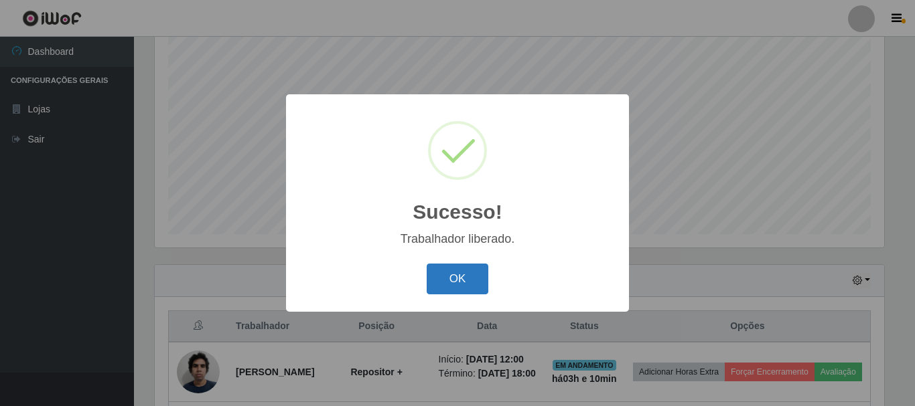
click at [462, 281] on button "OK" at bounding box center [457, 279] width 62 height 31
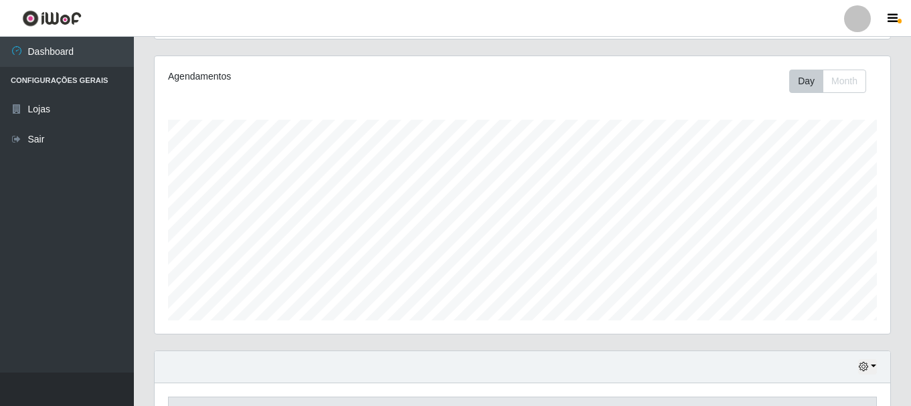
scroll to position [0, 0]
